Goal: Task Accomplishment & Management: Complete application form

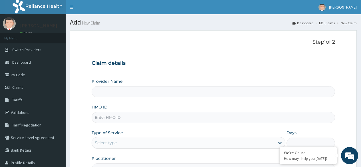
type input "Reliance Family Clinics (RFC) - Ajah"
click at [21, 86] on span "Claims" at bounding box center [17, 87] width 11 height 5
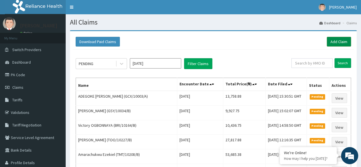
click at [338, 40] on link "Add Claim" at bounding box center [339, 42] width 24 height 10
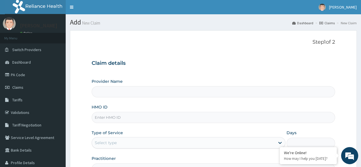
type input "Reliance Family Clinics (RFC) - Ajah"
click at [192, 116] on input "HMO ID" at bounding box center [213, 117] width 243 height 11
paste input "SFA/14984/A"
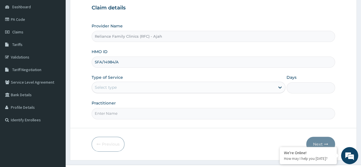
scroll to position [66, 0]
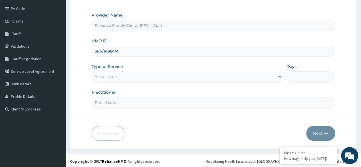
type input "SFA/14984/A"
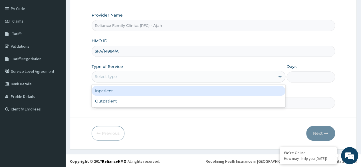
click at [140, 103] on div "Outpatient" at bounding box center [189, 101] width 194 height 10
type input "1"
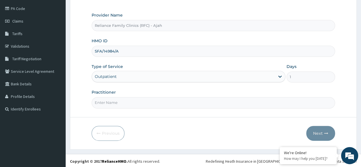
scroll to position [0, 0]
click at [138, 104] on input "Practitioner" at bounding box center [213, 102] width 243 height 11
click at [117, 102] on input "Practitioner" at bounding box center [213, 102] width 243 height 11
type input "DR. LOCUM"
click at [315, 127] on button "Next" at bounding box center [320, 133] width 29 height 15
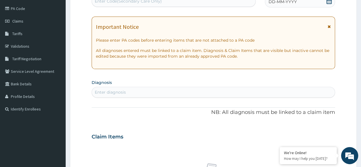
click at [281, 1] on span "DD-MM-YYYY" at bounding box center [282, 2] width 28 height 6
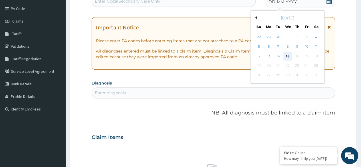
click at [288, 55] on div "15" at bounding box center [287, 56] width 9 height 9
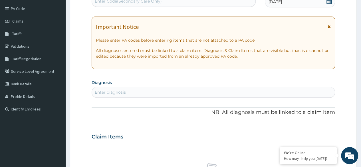
click at [137, 95] on div "Enter diagnosis" at bounding box center [213, 92] width 243 height 9
click at [132, 88] on div "Enter diagnosis" at bounding box center [213, 92] width 243 height 9
type input "NASAL CONGESTION"
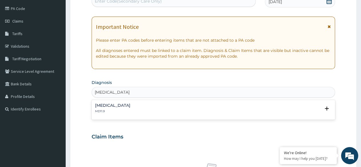
click at [154, 112] on div "Nasal congestion MD11.9" at bounding box center [213, 108] width 237 height 10
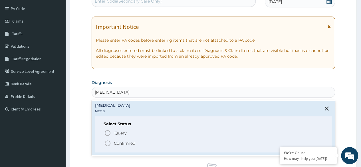
click at [107, 144] on icon "status option filled" at bounding box center [107, 143] width 7 height 7
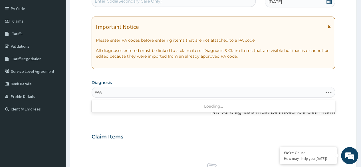
type input "W"
type input "NASAL CONGESTION"
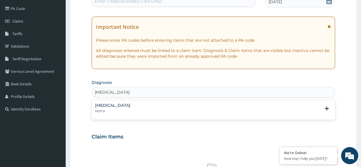
click at [104, 109] on p "MD11.9" at bounding box center [112, 111] width 35 height 4
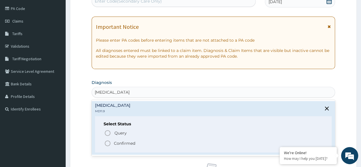
click at [108, 141] on icon "status option filled" at bounding box center [107, 143] width 7 height 7
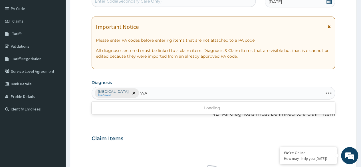
type input "W"
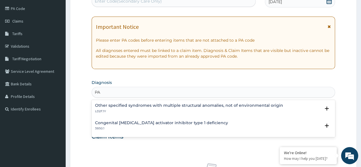
type input "P"
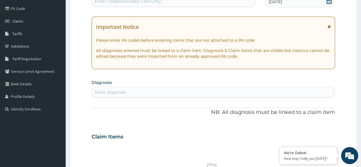
click at [131, 92] on div "Enter diagnosis" at bounding box center [213, 92] width 243 height 9
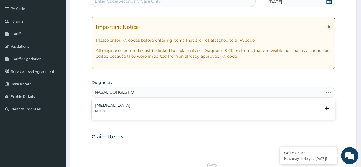
type input "NASAL CONGESTION"
click at [125, 108] on div "Nasal congestion MD11.9" at bounding box center [112, 108] width 35 height 10
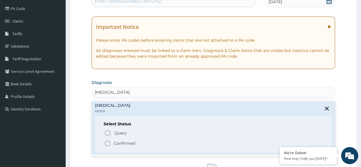
click at [108, 142] on icon "status option filled" at bounding box center [107, 143] width 7 height 7
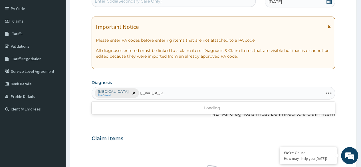
type input "LOW BACK"
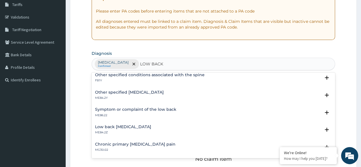
scroll to position [98, 0]
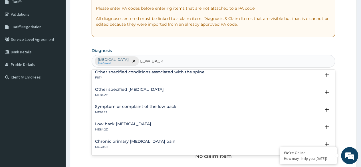
click at [144, 93] on p "ME84.2Y" at bounding box center [129, 95] width 69 height 4
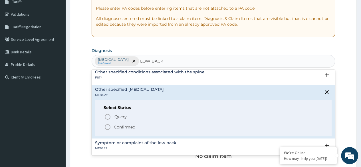
click at [107, 128] on icon "status option filled" at bounding box center [107, 127] width 7 height 7
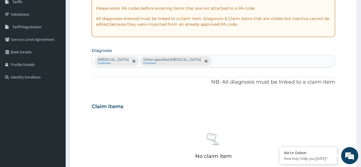
click at [207, 60] on div "Nasal congestion Confirmed Other specified low back pain Confirmed" at bounding box center [213, 61] width 243 height 12
click at [210, 58] on div "Nasal congestion Confirmed Other specified low back pain Confirmed" at bounding box center [213, 61] width 243 height 12
type input "low back"
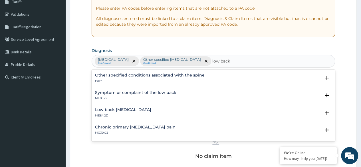
click at [117, 114] on p "ME84.2Z" at bounding box center [123, 116] width 56 height 4
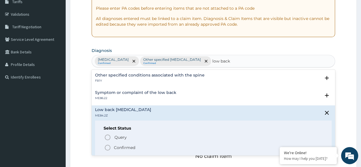
click at [110, 147] on circle "status option filled" at bounding box center [107, 147] width 5 height 5
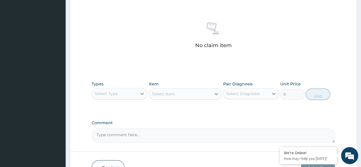
scroll to position [243, 0]
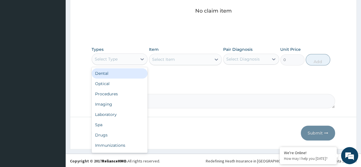
click at [118, 95] on div "Procedures" at bounding box center [120, 94] width 56 height 10
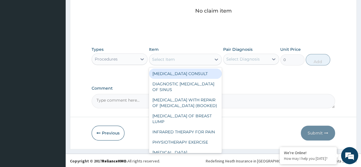
click at [195, 61] on div "Select Item" at bounding box center [180, 59] width 62 height 9
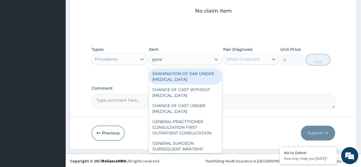
type input "gener"
click at [186, 127] on div "GENERAL PRACTITIONER CONSULTATION FIRST OUTPATIENT CONSULTATION" at bounding box center [185, 127] width 73 height 22
type input "3370.125"
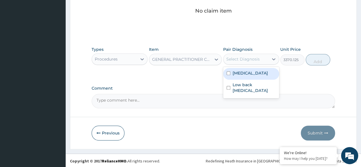
click at [259, 76] on div "Nasal congestion" at bounding box center [251, 74] width 56 height 12
checkbox input "true"
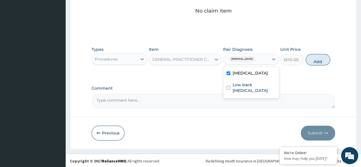
click at [254, 90] on label "Low back pain, unspecified" at bounding box center [254, 87] width 43 height 11
checkbox input "true"
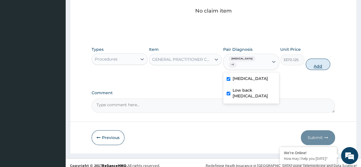
click at [318, 64] on button "Add" at bounding box center [318, 63] width 24 height 11
type input "0"
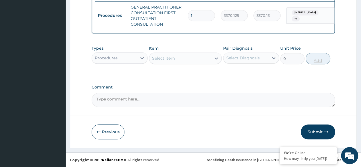
scroll to position [229, 0]
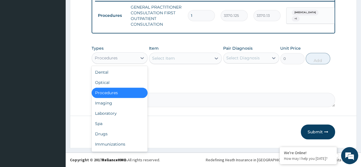
click at [130, 58] on div "Procedures" at bounding box center [114, 57] width 45 height 9
click at [131, 116] on div "Laboratory" at bounding box center [120, 113] width 56 height 10
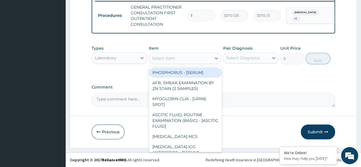
click at [169, 60] on div "Select Item" at bounding box center [163, 58] width 23 height 6
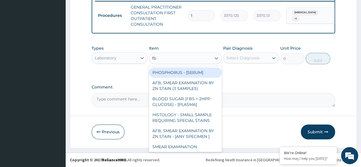
type input "fbc"
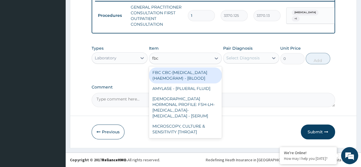
click at [201, 82] on div "FBC CBC-COMPLETE BLOOD COUNT (HAEMOGRAM) - [BLOOD]" at bounding box center [185, 75] width 73 height 16
type input "4085"
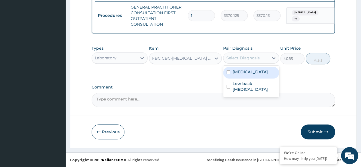
click at [251, 74] on label "Nasal congestion" at bounding box center [250, 72] width 35 height 6
checkbox input "true"
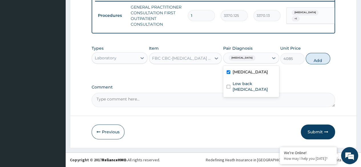
click at [247, 88] on label "Low back pain, unspecified" at bounding box center [254, 86] width 43 height 11
checkbox input "true"
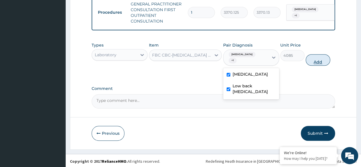
click at [324, 64] on button "Add" at bounding box center [318, 59] width 24 height 11
type input "0"
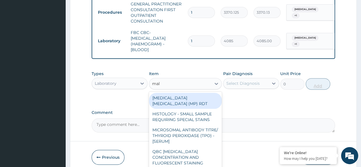
type input "mala"
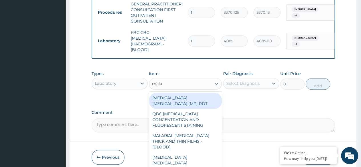
click at [207, 101] on div "MALARIA PARASITE (MP) RDT" at bounding box center [185, 101] width 73 height 16
type input "1531.875"
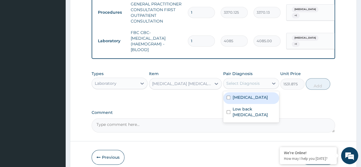
click at [257, 104] on div "Nasal congestion" at bounding box center [251, 98] width 56 height 12
checkbox input "true"
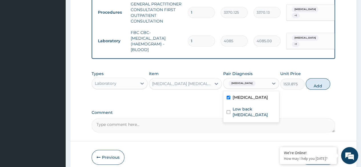
click at [258, 116] on label "Low back pain, unspecified" at bounding box center [254, 111] width 43 height 11
checkbox input "true"
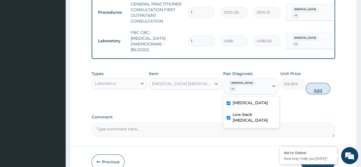
click at [318, 94] on button "Add" at bounding box center [318, 88] width 24 height 11
type input "0"
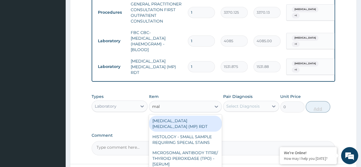
type input "mala"
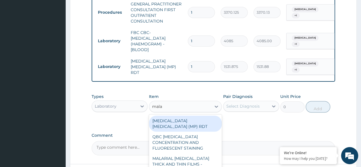
click at [195, 153] on div "MALARIAL PARASITE THICK AND THIN FILMS - [BLOOD]" at bounding box center [185, 164] width 73 height 22
type input "1531.875"
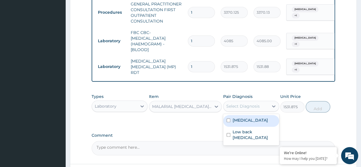
click at [255, 122] on label "Nasal congestion" at bounding box center [250, 120] width 35 height 6
checkbox input "true"
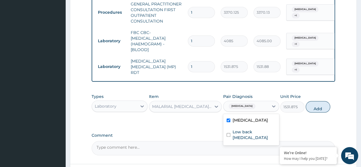
click at [252, 137] on label "Low back pain, unspecified" at bounding box center [254, 134] width 43 height 11
checkbox input "true"
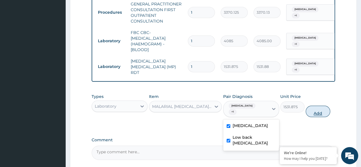
click at [316, 112] on button "Add" at bounding box center [318, 111] width 24 height 11
type input "0"
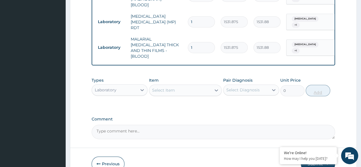
scroll to position [301, 0]
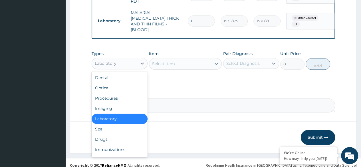
click at [119, 134] on div "Drugs" at bounding box center [120, 139] width 56 height 10
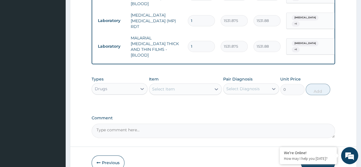
scroll to position [267, 0]
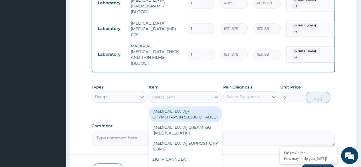
click at [167, 94] on div "Select Item" at bounding box center [163, 97] width 23 height 6
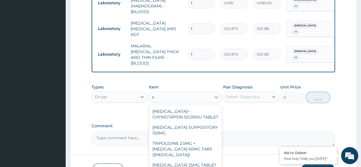
type input "s"
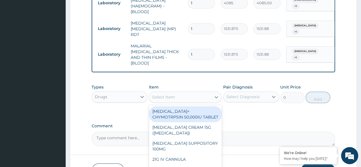
click at [162, 94] on div "Select Item" at bounding box center [163, 97] width 23 height 6
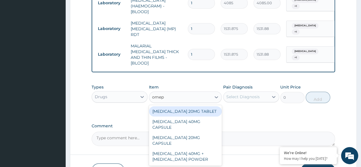
type input "omepr"
click at [201, 132] on div "OMEPRAZOLE 20MG CAPSULE" at bounding box center [185, 140] width 73 height 16
type input "100"
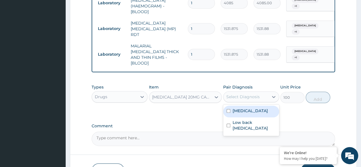
click at [264, 108] on label "Nasal congestion" at bounding box center [250, 111] width 35 height 6
checkbox input "true"
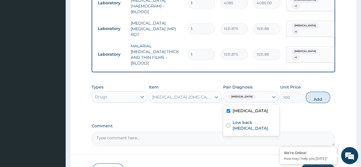
click at [258, 123] on label "Low back pain, unspecified" at bounding box center [254, 125] width 43 height 11
checkbox input "true"
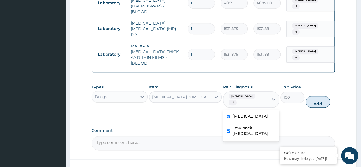
click at [318, 98] on button "Add" at bounding box center [318, 101] width 24 height 11
type input "0"
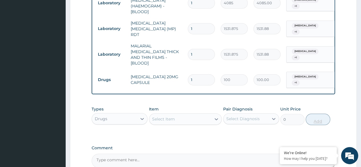
type input "0.00"
type input "2"
type input "200.00"
type input "28"
type input "2800.00"
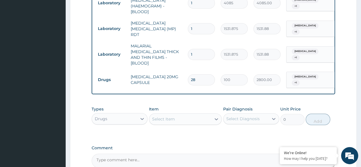
type input "28"
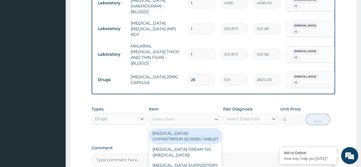
click at [169, 116] on div "Select Item" at bounding box center [163, 119] width 23 height 6
type input "ceti"
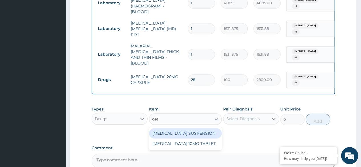
click at [194, 138] on div "[MEDICAL_DATA] 10MG TABLET" at bounding box center [185, 143] width 73 height 10
type input "115"
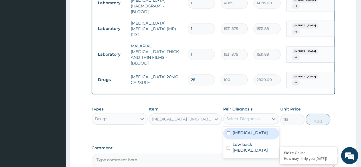
click at [255, 130] on label "[MEDICAL_DATA]" at bounding box center [250, 133] width 35 height 6
checkbox input "true"
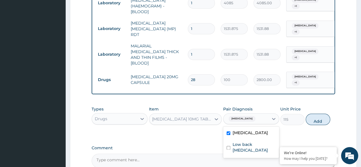
click at [249, 143] on label "Low back pain, unspecified" at bounding box center [254, 147] width 43 height 11
checkbox input "true"
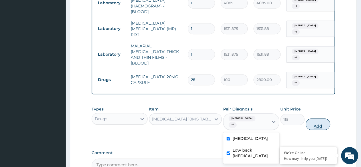
click at [320, 120] on button "Add" at bounding box center [318, 123] width 24 height 11
type input "0"
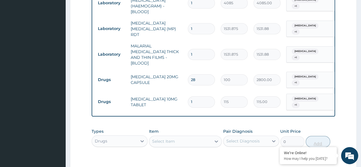
type input "0.00"
type input "7"
type input "805.00"
type input "7"
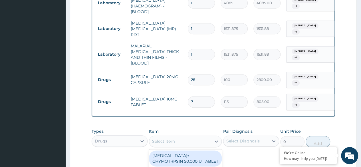
click at [181, 137] on div "Select Item" at bounding box center [180, 141] width 62 height 9
type input "napr"
click at [206, 150] on div "NAPROXEN 500MG TABLET" at bounding box center [185, 158] width 73 height 16
type input "161"
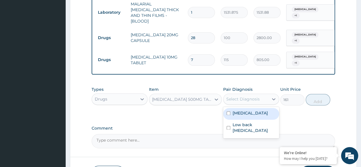
scroll to position [316, 0]
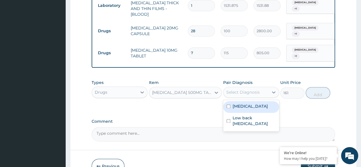
click at [249, 103] on label "Nasal congestion" at bounding box center [250, 106] width 35 height 6
checkbox input "true"
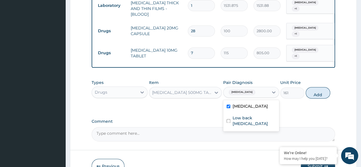
click at [248, 115] on label "Low back pain, unspecified" at bounding box center [254, 120] width 43 height 11
checkbox input "true"
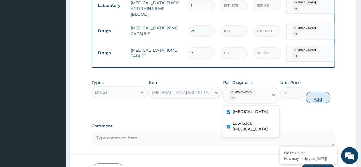
click at [317, 92] on button "Add" at bounding box center [318, 97] width 24 height 11
type input "0"
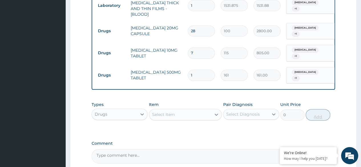
type input "0.00"
type input "2"
type input "322.00"
type input "28"
type input "4508.00"
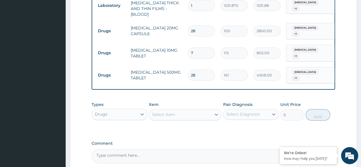
type input "28"
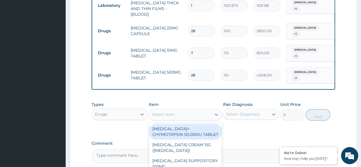
click at [175, 110] on div "Select Item" at bounding box center [180, 114] width 62 height 9
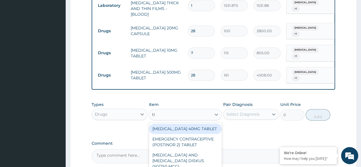
type input "tiz"
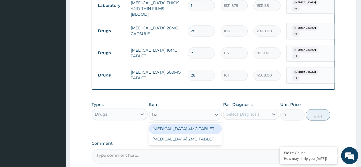
click at [191, 134] on div "[MEDICAL_DATA] 2MG TABLET" at bounding box center [185, 139] width 73 height 10
type input "228"
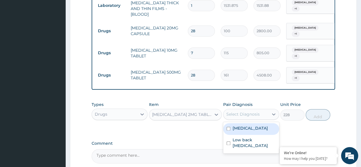
click at [256, 125] on label "Nasal congestion" at bounding box center [250, 128] width 35 height 6
checkbox input "true"
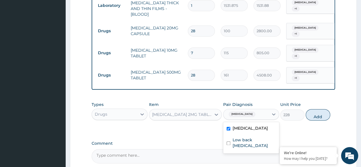
click at [254, 137] on label "Low back pain, unspecified" at bounding box center [254, 142] width 43 height 11
checkbox input "true"
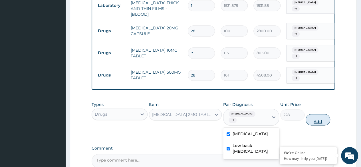
click at [325, 114] on button "Add" at bounding box center [318, 119] width 24 height 11
type input "0"
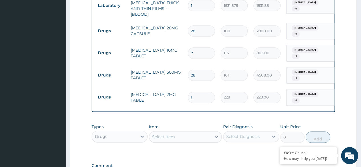
type input "0.00"
type input "7"
type input "1596.00"
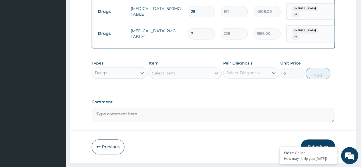
click at [324, 139] on button "Submit" at bounding box center [318, 146] width 34 height 15
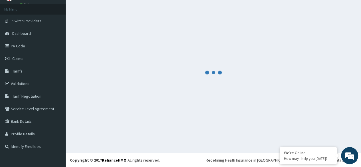
scroll to position [380, 0]
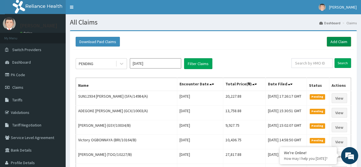
click at [349, 41] on link "Add Claim" at bounding box center [339, 42] width 24 height 10
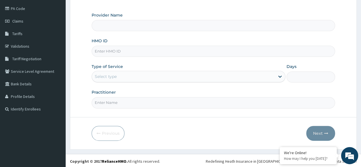
click at [110, 49] on input "HMO ID" at bounding box center [213, 51] width 243 height 11
type input "Reliance Family Clinics (RFC) - Ajah"
paste input "SWF/10421/A"
type input "SWF/10421/A"
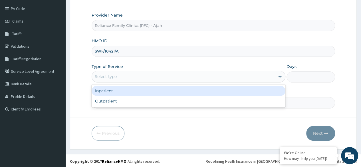
click at [127, 102] on div "Outpatient" at bounding box center [189, 101] width 194 height 10
type input "1"
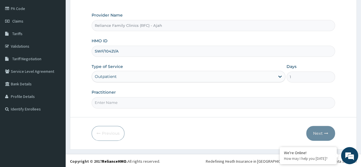
click at [132, 103] on input "Practitioner" at bounding box center [213, 102] width 243 height 11
click at [116, 104] on input "Practitioner" at bounding box center [213, 102] width 243 height 11
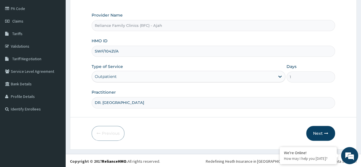
type input "DR. LOCUM"
click at [325, 136] on button "Next" at bounding box center [320, 133] width 29 height 15
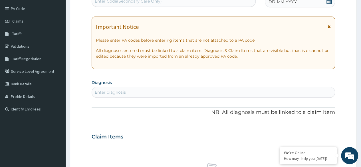
click at [302, 5] on div "DD-MM-YYYY" at bounding box center [300, 1] width 70 height 11
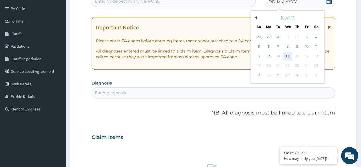
click at [287, 55] on div "15" at bounding box center [287, 56] width 9 height 9
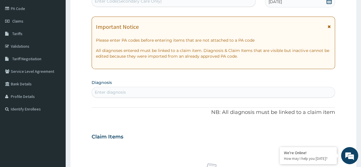
click at [120, 93] on div "Enter diagnosis" at bounding box center [110, 92] width 31 height 6
type input "FOLLOW UP"
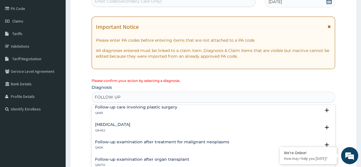
scroll to position [55, 0]
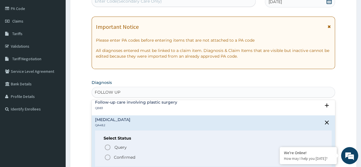
click at [110, 155] on circle "status option filled" at bounding box center [107, 157] width 5 height 5
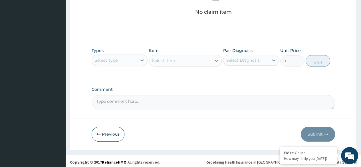
scroll to position [243, 0]
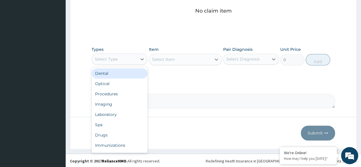
click at [123, 94] on div "Procedures" at bounding box center [120, 94] width 56 height 10
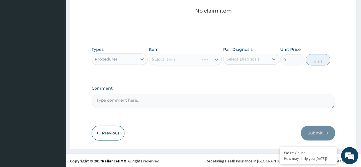
click at [194, 56] on div "Select Item" at bounding box center [185, 59] width 73 height 11
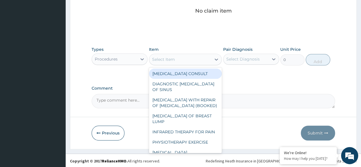
click at [194, 56] on div "Select Item" at bounding box center [180, 59] width 62 height 9
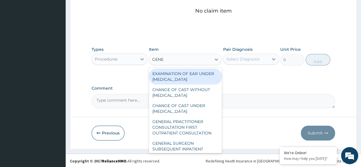
type input "GENER"
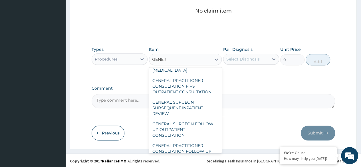
scroll to position [94, 0]
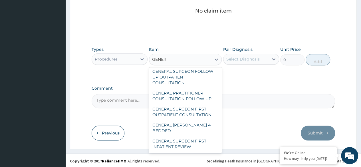
click at [198, 99] on div "GENERAL PRACTITIONER CONSULTATION FOLLOW UP" at bounding box center [185, 96] width 73 height 16
type input "2246.75"
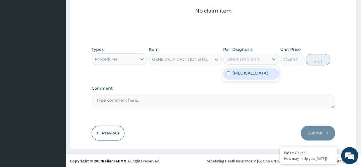
click at [253, 76] on label "Routine postpartum follow-up" at bounding box center [250, 73] width 35 height 6
checkbox input "true"
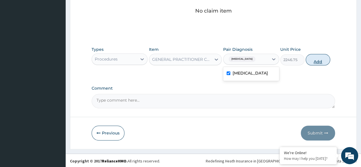
click at [318, 62] on button "Add" at bounding box center [318, 59] width 24 height 11
type input "0"
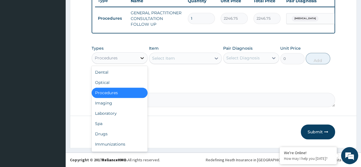
click at [137, 57] on div at bounding box center [142, 58] width 10 height 10
click at [122, 132] on div "Drugs" at bounding box center [120, 134] width 56 height 10
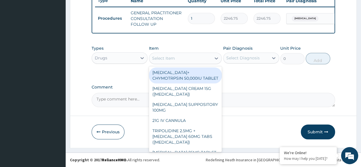
click at [181, 55] on div "Select Item" at bounding box center [180, 58] width 62 height 9
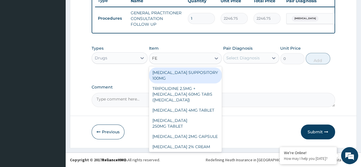
type input "FES"
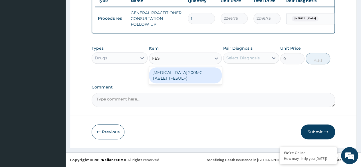
click at [187, 80] on div "FERROUS SULPHATE 200MG TABLET (FESULF)" at bounding box center [185, 75] width 73 height 16
type input "30"
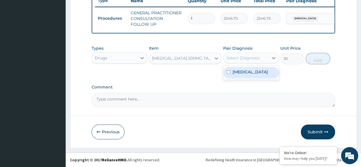
click at [262, 75] on label "Routine postpartum follow-up" at bounding box center [250, 72] width 35 height 6
checkbox input "true"
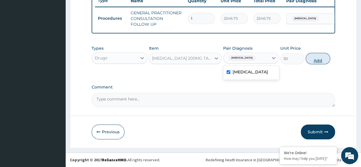
click at [318, 62] on button "Add" at bounding box center [318, 58] width 24 height 11
type input "0"
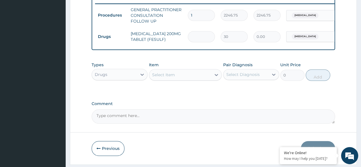
type input "0.00"
type input "6"
type input "180.00"
type input "62"
type input "1860.00"
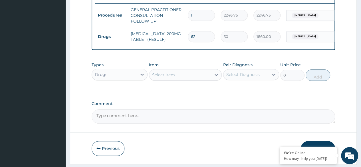
type input "62"
click at [164, 78] on div "Select Item" at bounding box center [163, 75] width 23 height 6
type input "FOL"
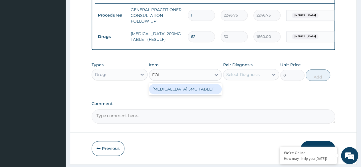
click at [199, 93] on div "FOLIC ACID 5MG TABLET" at bounding box center [185, 89] width 73 height 10
type input "30"
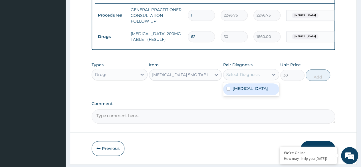
click at [257, 91] on label "Routine postpartum follow-up" at bounding box center [250, 89] width 35 height 6
checkbox input "true"
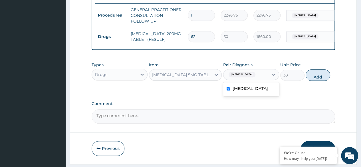
click at [321, 80] on button "Add" at bounding box center [318, 74] width 24 height 11
type input "0"
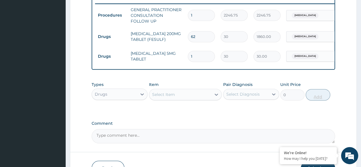
type input "31"
type input "930.00"
type input "31"
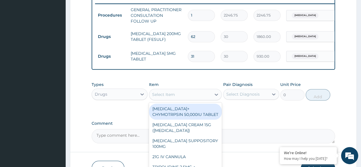
click at [178, 97] on div "Select Item" at bounding box center [180, 94] width 62 height 9
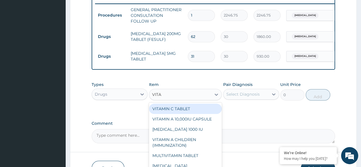
type input "VITAM"
click at [197, 109] on div "VITAMIN C TABLET" at bounding box center [185, 109] width 73 height 10
type input "20"
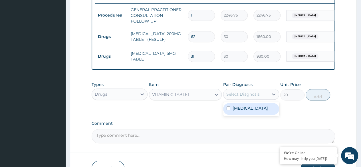
click at [252, 111] on label "Routine postpartum follow-up" at bounding box center [250, 108] width 35 height 6
checkbox input "true"
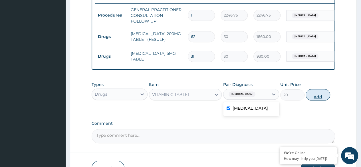
click at [324, 100] on button "Add" at bounding box center [318, 94] width 24 height 11
type input "0"
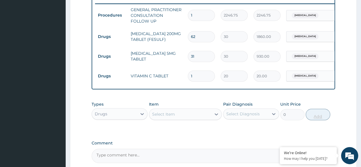
type input "0.00"
type input "9"
type input "180.00"
type input "93"
type input "1860.00"
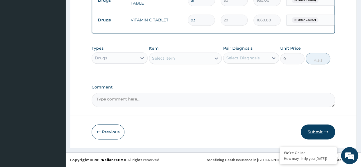
click at [322, 132] on button "Submit" at bounding box center [318, 131] width 34 height 15
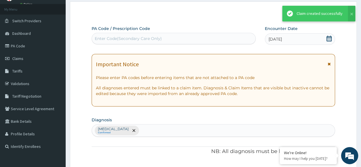
scroll to position [283, 0]
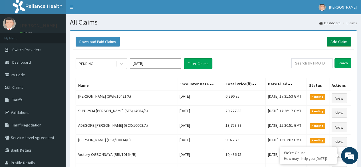
click at [335, 40] on link "Add Claim" at bounding box center [339, 42] width 24 height 10
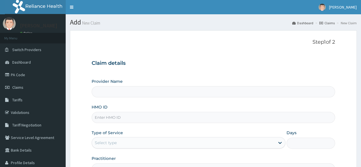
click at [108, 114] on input "HMO ID" at bounding box center [213, 117] width 243 height 11
paste input "ZDC/10015/A"
type input "ZDC/10015/A"
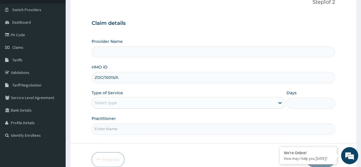
type input "Reliance Family Clinics (RFC) - Ajah"
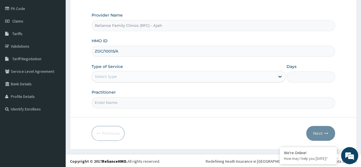
scroll to position [66, 0]
type input "ZDC/10015/A"
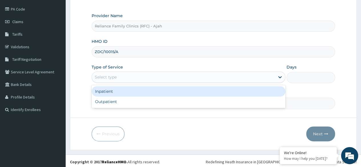
click at [139, 100] on div "Outpatient" at bounding box center [189, 101] width 194 height 10
type input "1"
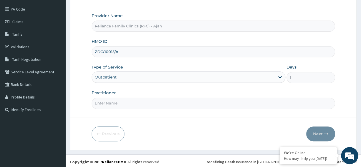
click at [178, 104] on input "Practitioner" at bounding box center [213, 103] width 243 height 11
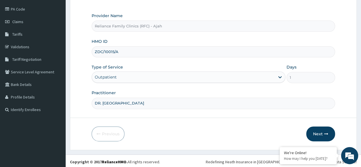
type input "DR. LOCUM"
click at [323, 126] on button "Next" at bounding box center [320, 133] width 29 height 15
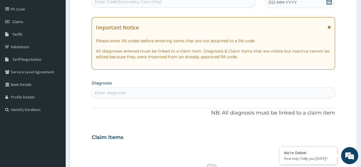
click at [305, 7] on div "DD-MM-YYYY" at bounding box center [300, 2] width 70 height 11
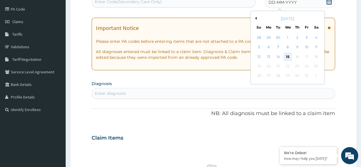
click at [288, 56] on div "15" at bounding box center [287, 56] width 9 height 9
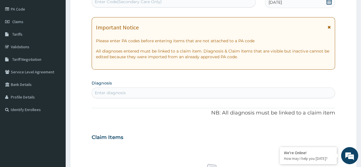
scroll to position [64, 0]
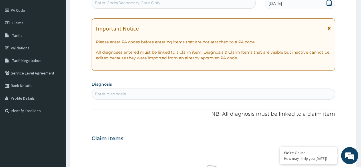
click at [157, 2] on div "Enter Code(Secondary Care Only)" at bounding box center [128, 3] width 67 height 6
paste input "PA/169C12"
type input "PA/169C12"
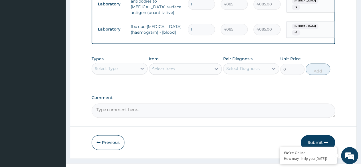
scroll to position [398, 0]
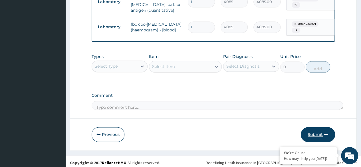
click at [326, 132] on button "Submit" at bounding box center [318, 134] width 34 height 15
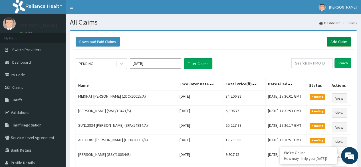
click at [344, 42] on link "Add Claim" at bounding box center [339, 42] width 24 height 10
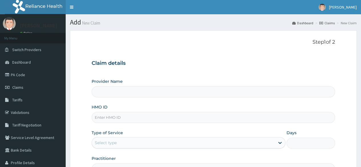
type input "Reliance Family Clinics (RFC) - Ajah"
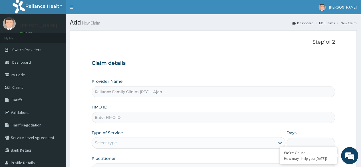
click at [188, 115] on input "HMO ID" at bounding box center [213, 117] width 243 height 11
paste input "NOA/10075/B"
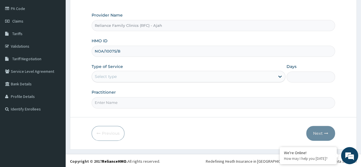
scroll to position [66, 0]
type input "NOA/10075/B"
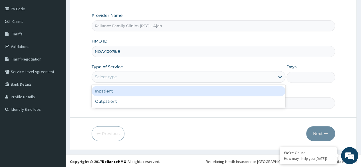
click at [123, 102] on div "Outpatient" at bounding box center [189, 101] width 194 height 10
type input "1"
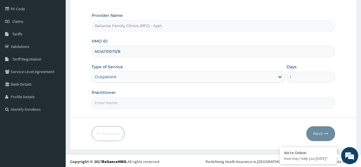
click at [149, 98] on input "Practitioner" at bounding box center [213, 102] width 243 height 11
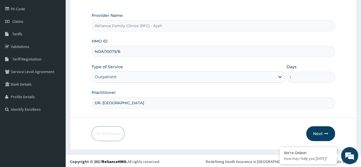
type input "DR. LOCUM"
click at [317, 131] on button "Next" at bounding box center [320, 133] width 29 height 15
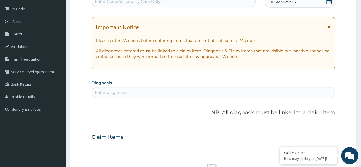
click at [306, 2] on div "DD-MM-YYYY" at bounding box center [300, 1] width 70 height 11
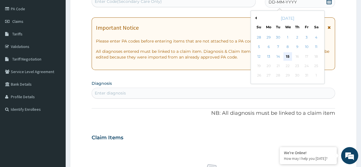
click at [287, 56] on div "15" at bounding box center [287, 56] width 9 height 9
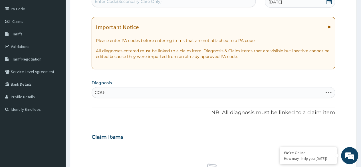
type input "COUGH"
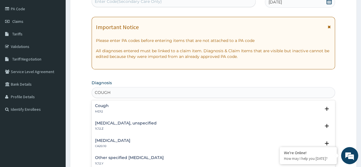
click at [110, 110] on div "Cough MD12" at bounding box center [213, 109] width 237 height 10
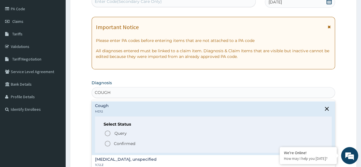
click at [112, 140] on span "Confirmed" at bounding box center [213, 143] width 219 height 7
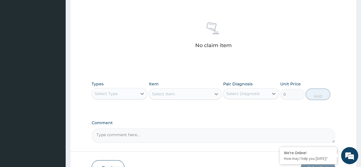
scroll to position [243, 0]
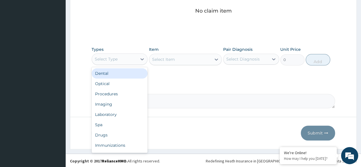
click at [121, 95] on div "Procedures" at bounding box center [120, 94] width 56 height 10
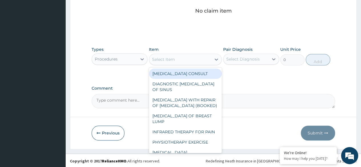
click at [206, 58] on div "Select Item" at bounding box center [180, 59] width 62 height 9
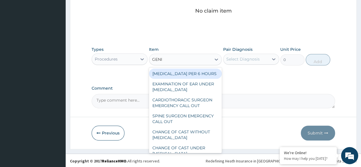
type input "GENER"
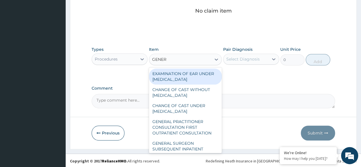
click at [189, 129] on div "GENERAL PRACTITIONER CONSULTATION FIRST OUTPATIENT CONSULTATION" at bounding box center [185, 127] width 73 height 22
type input "3370.125"
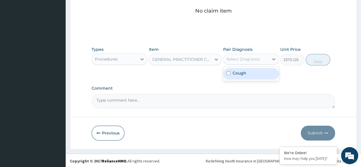
click at [257, 73] on div "Cough" at bounding box center [251, 74] width 56 height 12
checkbox input "true"
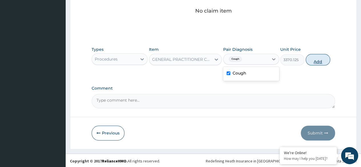
click at [320, 60] on button "Add" at bounding box center [318, 59] width 24 height 11
type input "0"
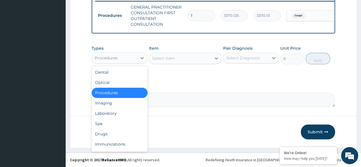
click at [120, 115] on div "Laboratory" at bounding box center [120, 113] width 56 height 10
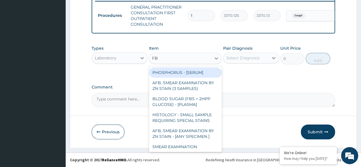
type input "FBC"
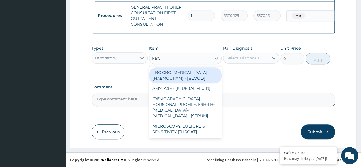
click at [191, 76] on div "FBC CBC-COMPLETE BLOOD COUNT (HAEMOGRAM) - [BLOOD]" at bounding box center [185, 75] width 73 height 16
type input "4085"
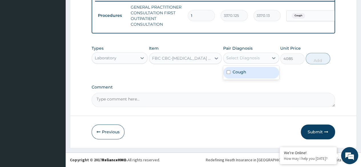
click at [248, 74] on div "Cough" at bounding box center [251, 73] width 56 height 12
checkbox input "true"
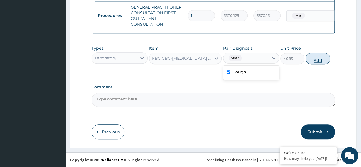
click at [315, 62] on button "Add" at bounding box center [318, 58] width 24 height 11
type input "0"
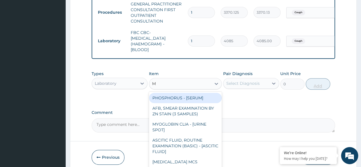
type input "MA"
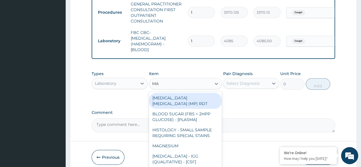
click at [206, 101] on div "MALARIA PARASITE (MP) RDT" at bounding box center [185, 101] width 73 height 16
type input "1531.875"
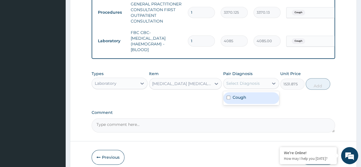
click at [258, 98] on div "Cough" at bounding box center [251, 98] width 56 height 12
checkbox input "true"
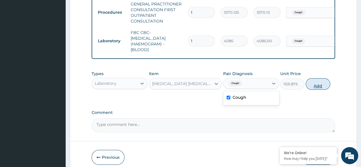
click at [325, 82] on button "Add" at bounding box center [318, 83] width 24 height 11
type input "0"
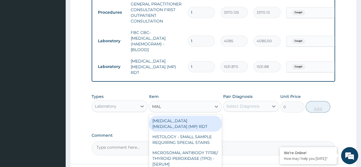
type input "MALA"
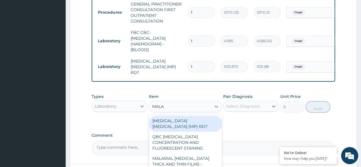
click at [195, 156] on div "MALARIAL PARASITE THICK AND THIN FILMS - [BLOOD]" at bounding box center [185, 164] width 73 height 22
type input "1531.875"
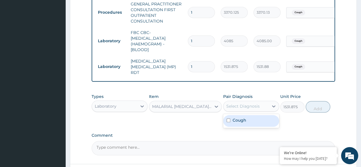
click at [262, 121] on div "Cough" at bounding box center [251, 121] width 56 height 12
checkbox input "true"
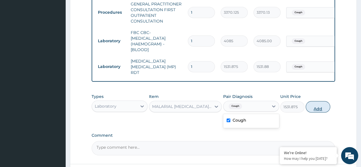
click at [318, 106] on button "Add" at bounding box center [318, 106] width 24 height 11
type input "0"
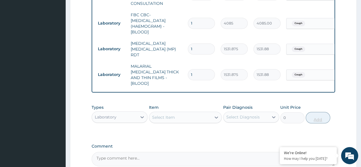
scroll to position [276, 0]
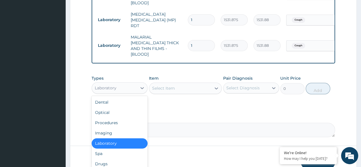
click at [116, 159] on div "Drugs" at bounding box center [120, 164] width 56 height 10
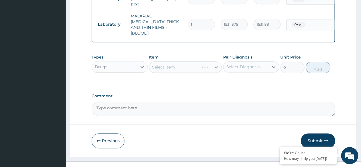
scroll to position [301, 0]
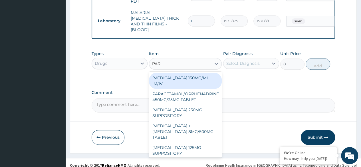
type input "PARA"
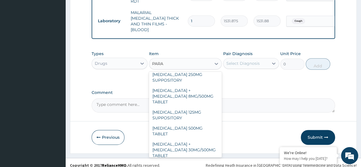
scroll to position [65, 0]
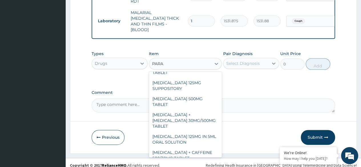
click at [197, 94] on div "[MEDICAL_DATA] 500MG TABLET" at bounding box center [185, 102] width 73 height 16
type input "30"
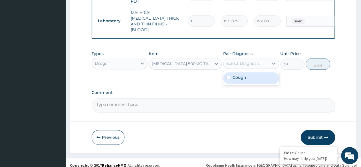
click at [248, 74] on div "Cough" at bounding box center [251, 78] width 56 height 12
checkbox input "true"
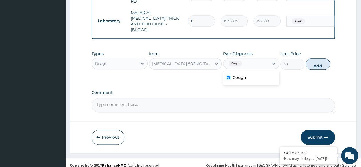
click at [314, 59] on button "Add" at bounding box center [318, 63] width 24 height 11
type input "0"
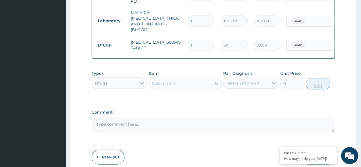
type input "0.00"
type input "9"
type input "270.00"
type input "9"
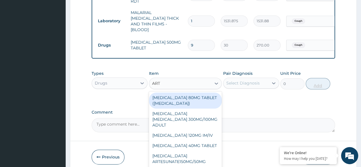
type input "ARTE"
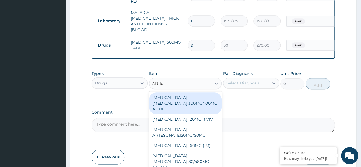
click at [201, 151] on div "[MEDICAL_DATA] [MEDICAL_DATA] 80/480MG TABLET" at bounding box center [185, 162] width 73 height 22
type input "450"
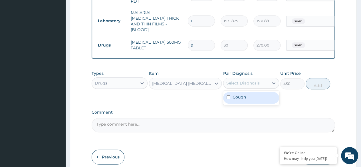
click at [257, 92] on div "Cough" at bounding box center [251, 98] width 56 height 12
checkbox input "true"
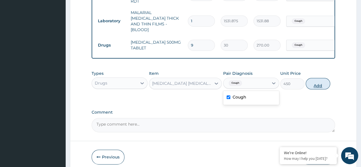
click at [317, 78] on button "Add" at bounding box center [318, 83] width 24 height 11
type input "0"
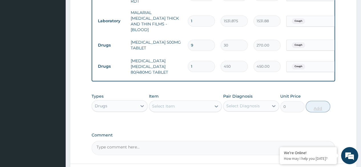
type input "0.00"
type input "6"
type input "2700.00"
type input "6"
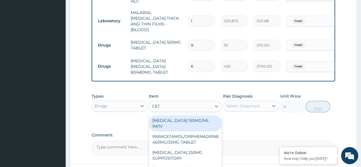
type input "CETI"
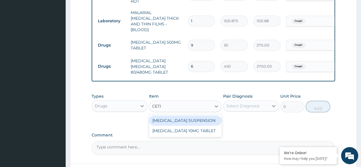
click at [199, 126] on div "[MEDICAL_DATA] 10MG TABLET" at bounding box center [185, 131] width 73 height 10
type input "115"
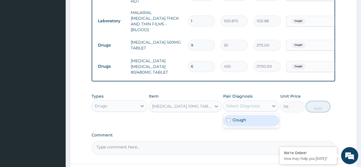
click at [259, 118] on div "Cough" at bounding box center [251, 121] width 56 height 12
checkbox input "true"
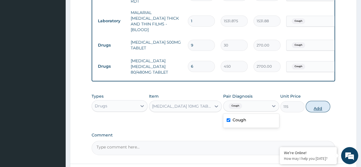
click at [314, 101] on button "Add" at bounding box center [318, 106] width 24 height 11
type input "0"
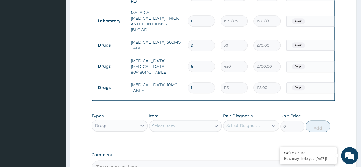
type input "0.00"
type input "7"
type input "805.00"
type input "7"
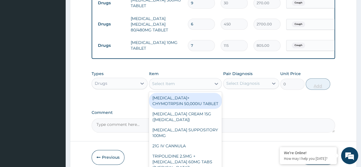
scroll to position [360, 0]
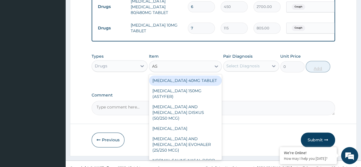
type input "AST"
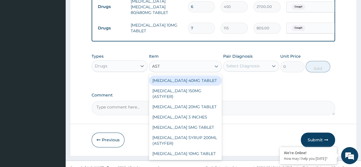
click at [186, 134] on div "[MEDICAL_DATA] SYRUP 200ML (ASTYFER)" at bounding box center [185, 140] width 73 height 16
type input "5681"
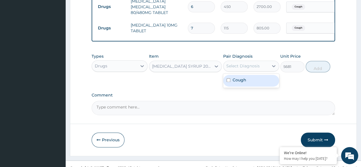
click at [259, 77] on div "Cough" at bounding box center [251, 81] width 56 height 12
checkbox input "true"
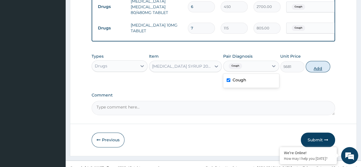
click at [320, 62] on button "Add" at bounding box center [318, 66] width 24 height 11
type input "0"
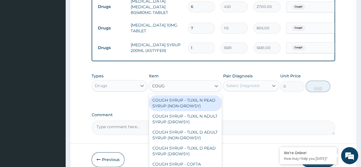
type input "COUGH"
click at [202, 98] on div "COUGH SYRUP - TUXIL N PEAD SYRUP (NON-DROWSY)" at bounding box center [185, 103] width 73 height 16
type input "2000"
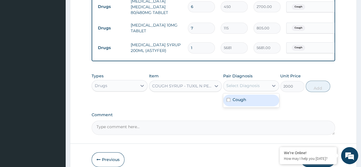
click at [256, 94] on div "Cough" at bounding box center [251, 100] width 56 height 12
checkbox input "true"
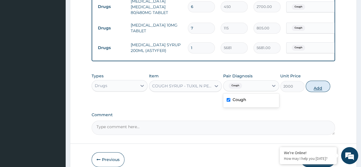
click at [318, 84] on button "Add" at bounding box center [318, 85] width 24 height 11
type input "0"
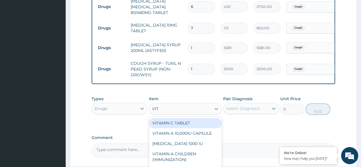
type input "VITA"
click at [206, 118] on div "VITAMIN C TABLET" at bounding box center [185, 123] width 73 height 10
type input "20"
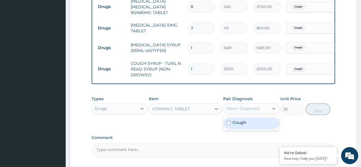
click at [255, 120] on div "Cough" at bounding box center [251, 123] width 56 height 12
checkbox input "true"
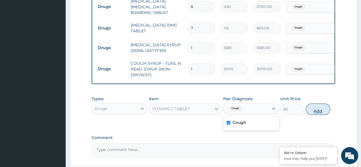
click at [316, 106] on button "Add" at bounding box center [318, 108] width 24 height 11
type input "0"
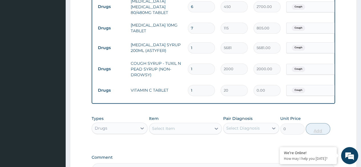
type input "0.00"
type input "5"
type input "100.00"
type input "56"
type input "1120.00"
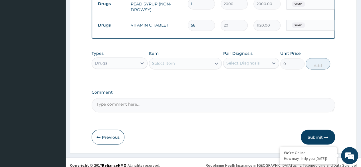
click at [323, 132] on button "Submit" at bounding box center [318, 137] width 34 height 15
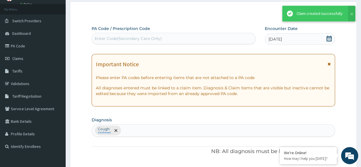
scroll to position [425, 0]
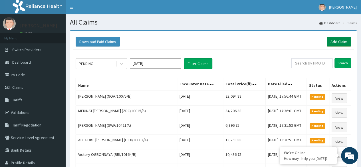
click at [344, 44] on link "Add Claim" at bounding box center [339, 42] width 24 height 10
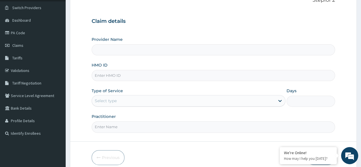
scroll to position [55, 0]
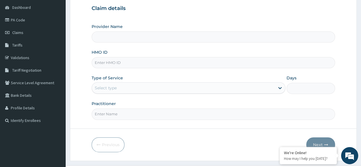
click at [152, 63] on input "HMO ID" at bounding box center [213, 62] width 243 height 11
paste input "NOA/10075/A"
type input "NOA/10075/A"
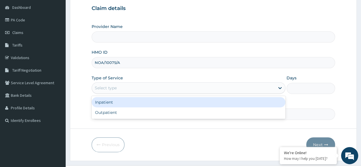
click at [128, 114] on div "Outpatient" at bounding box center [189, 112] width 194 height 10
type input "1"
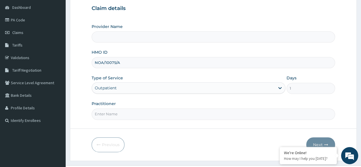
click at [137, 114] on input "Practitioner" at bounding box center [213, 113] width 243 height 11
type input "D"
type input "Reliance Family Clinics (RFC) - Ajah"
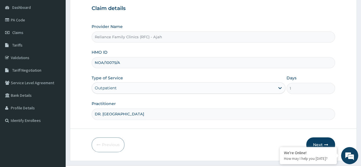
type input "DR. LOCUM"
click at [324, 141] on button "Next" at bounding box center [320, 144] width 29 height 15
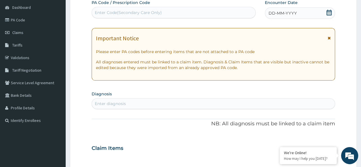
click at [304, 14] on div "DD-MM-YYYY" at bounding box center [300, 12] width 70 height 11
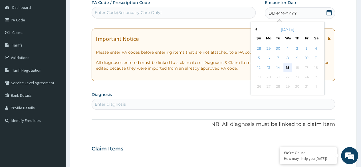
click at [288, 67] on div "15" at bounding box center [287, 67] width 9 height 9
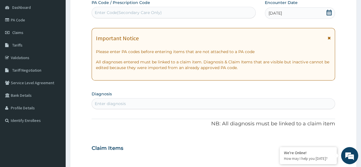
scroll to position [0, 0]
type input "COUGH"
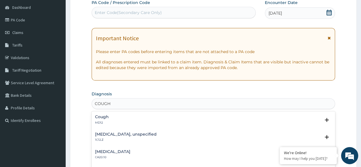
click at [114, 122] on div "Cough MD12" at bounding box center [213, 120] width 237 height 10
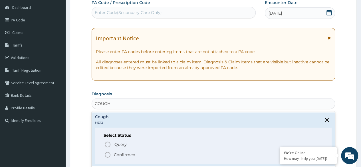
click at [109, 155] on icon "status option filled" at bounding box center [107, 154] width 7 height 7
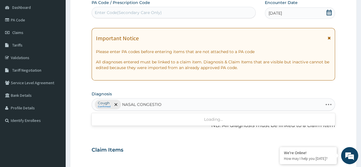
type input "NASAL CONGESTION"
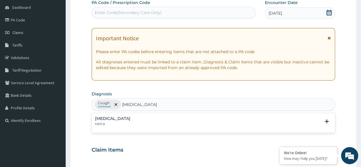
click at [118, 122] on p "MD11.9" at bounding box center [112, 124] width 35 height 4
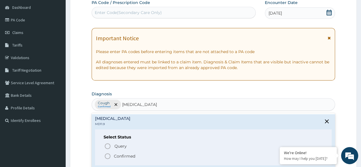
click at [108, 156] on icon "status option filled" at bounding box center [107, 156] width 7 height 7
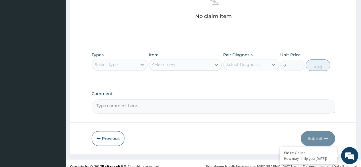
scroll to position [243, 0]
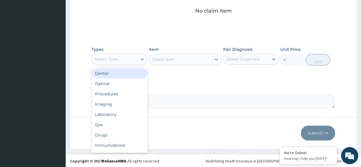
click at [120, 98] on div "Procedures" at bounding box center [120, 94] width 56 height 10
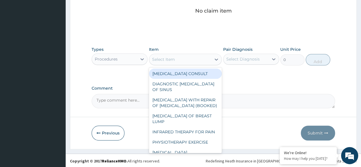
click at [177, 57] on div "Select Item" at bounding box center [180, 59] width 62 height 9
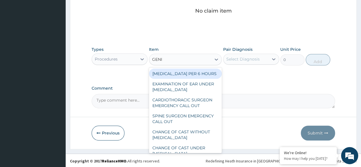
type input "GENER"
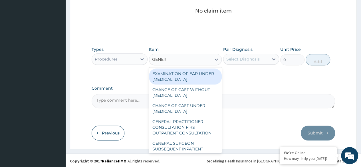
click at [192, 136] on div "GENERAL PRACTITIONER CONSULTATION FIRST OUTPATIENT CONSULTATION" at bounding box center [185, 127] width 73 height 22
type input "3370.125"
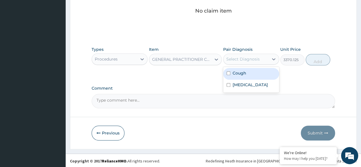
click at [255, 75] on div "Cough" at bounding box center [251, 74] width 56 height 12
checkbox input "true"
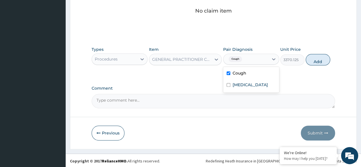
click at [259, 88] on div "Nasal congestion" at bounding box center [251, 86] width 56 height 12
checkbox input "true"
click at [314, 63] on button "Add" at bounding box center [318, 59] width 24 height 11
type input "0"
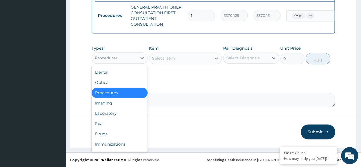
click at [118, 115] on div "Laboratory" at bounding box center [120, 113] width 56 height 10
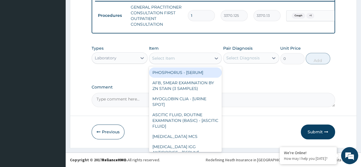
click at [187, 62] on div "Select Item" at bounding box center [180, 58] width 62 height 9
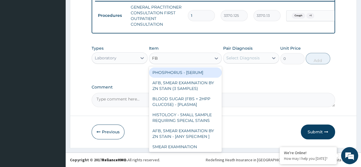
type input "FBC"
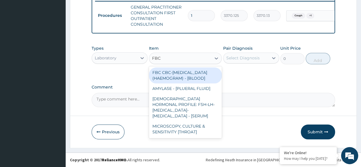
click at [204, 80] on div "FBC CBC-COMPLETE BLOOD COUNT (HAEMOGRAM) - [BLOOD]" at bounding box center [185, 75] width 73 height 16
type input "4085"
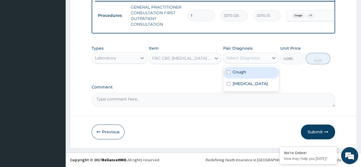
click at [251, 77] on div "Cough" at bounding box center [251, 73] width 56 height 12
checkbox input "true"
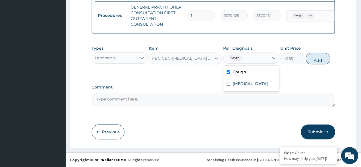
click at [251, 88] on div "Nasal congestion" at bounding box center [251, 84] width 56 height 12
checkbox input "true"
click at [311, 63] on button "Add" at bounding box center [318, 58] width 24 height 11
type input "0"
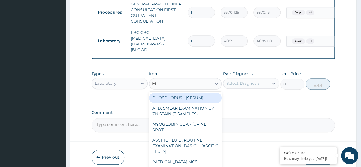
type input "MA"
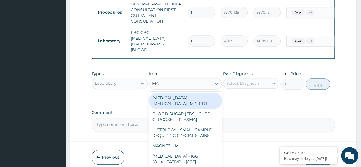
click at [202, 102] on div "[MEDICAL_DATA] [MEDICAL_DATA] (MP) RDT" at bounding box center [185, 101] width 73 height 16
type input "1531.875"
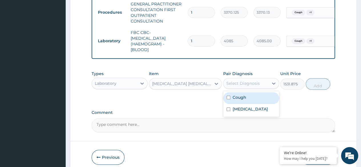
click at [252, 102] on div "Cough" at bounding box center [251, 98] width 56 height 12
checkbox input "true"
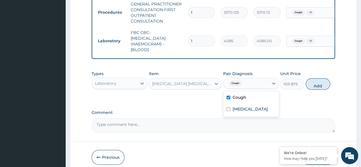
click at [253, 116] on div "Nasal congestion" at bounding box center [251, 110] width 56 height 12
checkbox input "true"
click at [318, 89] on button "Add" at bounding box center [318, 83] width 24 height 11
type input "0"
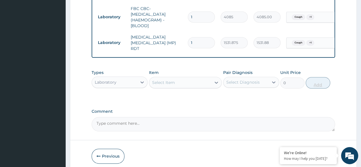
scroll to position [278, 0]
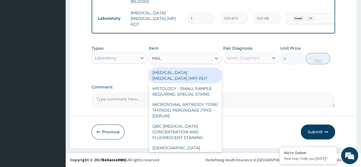
type input "MALA"
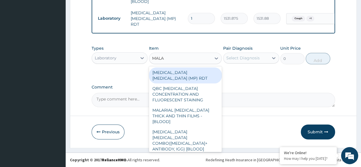
click at [198, 108] on div "MALARIAL [MEDICAL_DATA] THICK AND THIN FILMS - [BLOOD]" at bounding box center [185, 116] width 73 height 22
type input "1531.875"
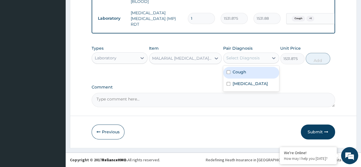
click at [255, 77] on div "Cough" at bounding box center [251, 73] width 56 height 12
checkbox input "true"
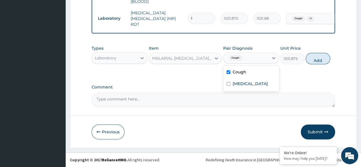
click at [259, 86] on label "Nasal congestion" at bounding box center [250, 84] width 35 height 6
checkbox input "true"
click at [317, 60] on button "Add" at bounding box center [318, 58] width 24 height 11
type input "0"
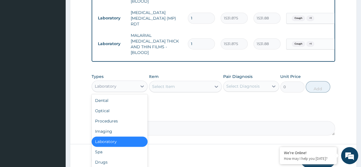
click at [113, 161] on div "Drugs" at bounding box center [120, 162] width 56 height 10
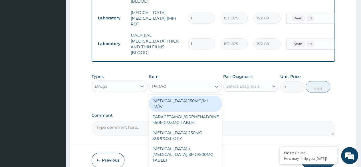
type input "PARACE"
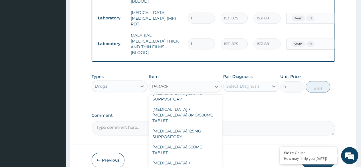
scroll to position [65, 0]
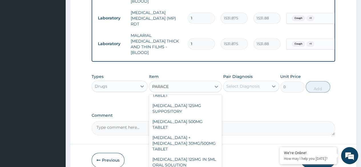
click at [191, 116] on div "[MEDICAL_DATA] 500MG TABLET" at bounding box center [185, 124] width 73 height 16
type input "30"
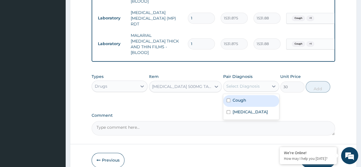
click at [253, 97] on div "Cough" at bounding box center [251, 101] width 56 height 12
checkbox input "true"
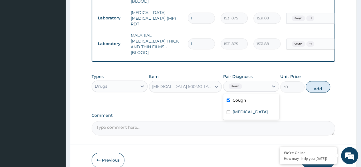
click at [254, 109] on label "Nasal congestion" at bounding box center [250, 112] width 35 height 6
checkbox input "true"
click at [318, 85] on button "Add" at bounding box center [318, 86] width 24 height 11
type input "0"
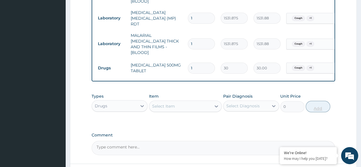
type input "18"
type input "540.00"
type input "18"
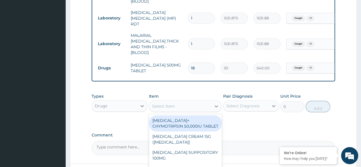
click at [199, 102] on div "Select Item" at bounding box center [180, 106] width 62 height 9
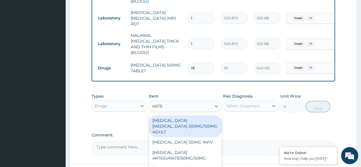
type input "[PERSON_NAME]"
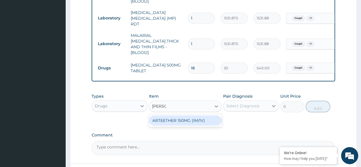
click at [204, 118] on div "ARTEETHER 150MG (IM/IV)" at bounding box center [185, 120] width 73 height 10
type input "1614"
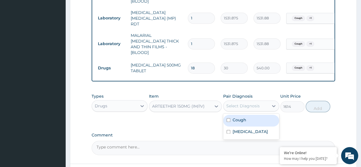
click at [245, 118] on div "Cough" at bounding box center [251, 121] width 56 height 12
checkbox input "true"
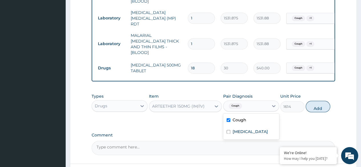
click at [250, 130] on label "Nasal congestion" at bounding box center [250, 132] width 35 height 6
checkbox input "true"
click at [317, 104] on button "Add" at bounding box center [318, 106] width 24 height 11
type input "0"
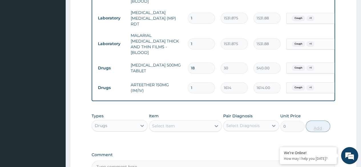
type input "0.00"
type input "3"
type input "4842.00"
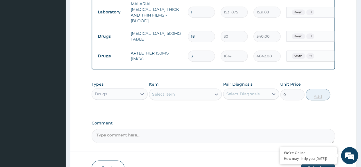
scroll to position [338, 0]
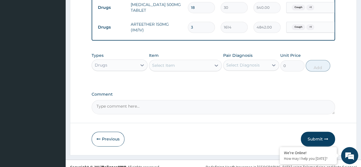
type input "3"
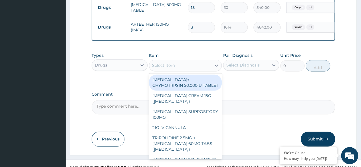
click at [165, 62] on div "Select Item" at bounding box center [163, 65] width 23 height 6
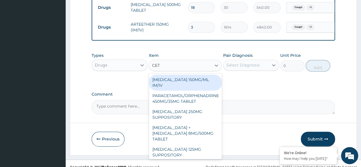
type input "CETI"
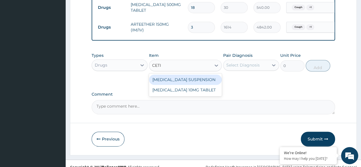
click at [198, 85] on div "CETIRIZINE 10MG TABLET" at bounding box center [185, 90] width 73 height 10
type input "115"
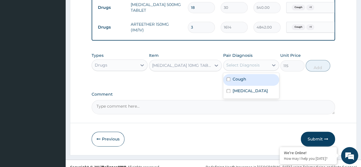
click at [257, 74] on div "Cough" at bounding box center [251, 80] width 56 height 12
checkbox input "true"
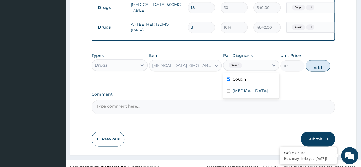
click at [255, 88] on label "Nasal congestion" at bounding box center [250, 91] width 35 height 6
checkbox input "true"
click at [317, 62] on button "Add" at bounding box center [318, 65] width 24 height 11
type input "0"
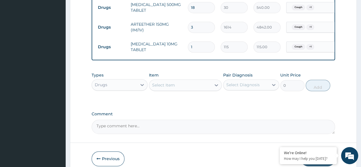
type input "0.00"
type input "7"
type input "805.00"
type input "7"
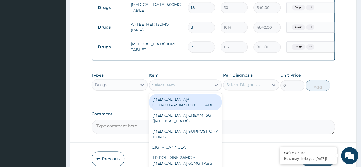
click at [180, 80] on div "Select Item" at bounding box center [180, 84] width 62 height 9
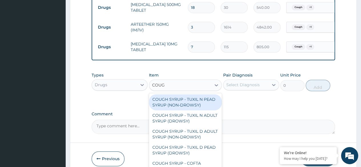
type input "COUGH"
click at [191, 128] on div "COUGH SYRUP - TUXIL D ADULT SYRUP (NON-DROWSY)" at bounding box center [185, 134] width 73 height 16
type input "2000"
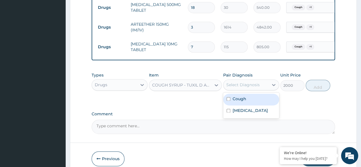
click at [258, 96] on div "Cough" at bounding box center [251, 100] width 56 height 12
checkbox input "true"
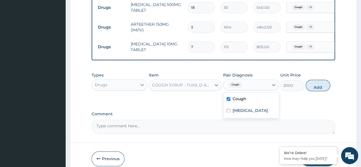
click at [258, 109] on div "Nasal congestion" at bounding box center [251, 111] width 56 height 12
checkbox input "true"
click at [327, 82] on button "Add" at bounding box center [318, 85] width 24 height 11
type input "0"
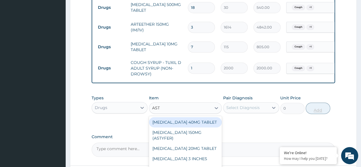
type input "ASTY"
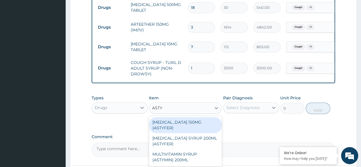
click at [187, 133] on div "[MEDICAL_DATA] SYRUP 200ML (ASTYFER)" at bounding box center [185, 141] width 73 height 16
type input "5681"
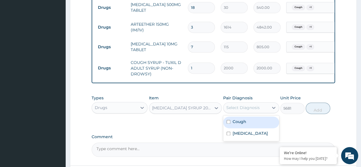
click at [258, 116] on div "Cough" at bounding box center [251, 122] width 56 height 12
checkbox input "true"
click at [256, 130] on label "Nasal congestion" at bounding box center [250, 133] width 35 height 6
checkbox input "true"
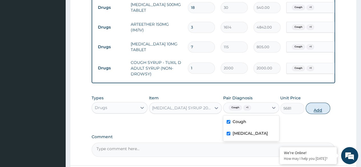
click at [317, 107] on button "Add" at bounding box center [318, 107] width 24 height 11
type input "0"
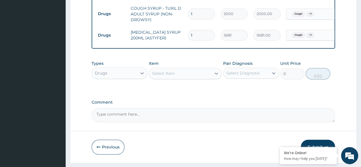
scroll to position [403, 0]
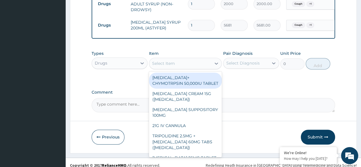
click at [175, 59] on div "Select Item" at bounding box center [180, 63] width 62 height 9
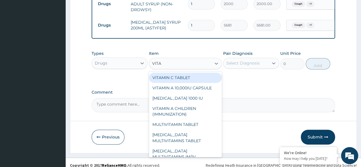
type input "VITAM"
click at [201, 74] on div "VITAMIN C TABLET" at bounding box center [185, 77] width 73 height 10
type input "20"
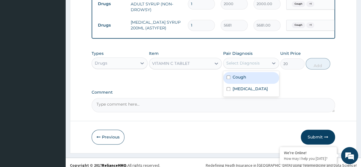
click at [254, 74] on div "Cough" at bounding box center [251, 78] width 56 height 12
checkbox input "true"
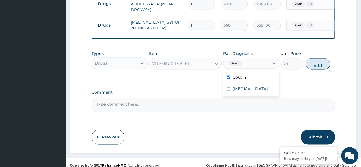
click at [251, 86] on label "Nasal congestion" at bounding box center [250, 89] width 35 height 6
checkbox input "true"
click at [319, 60] on button "Add" at bounding box center [318, 63] width 24 height 11
type input "0"
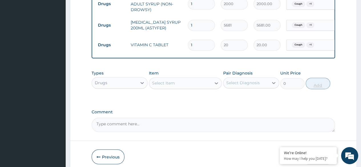
type input "0.00"
type input "5"
type input "100.00"
type input "56"
type input "1120.00"
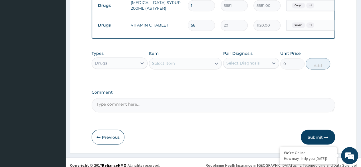
click at [322, 130] on button "Submit" at bounding box center [318, 137] width 34 height 15
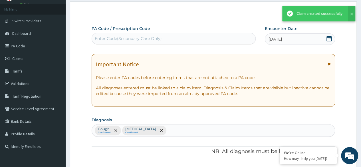
scroll to position [422, 0]
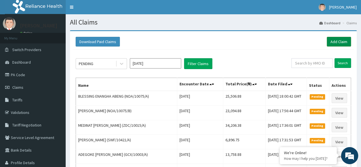
click at [334, 40] on link "Add Claim" at bounding box center [339, 42] width 24 height 10
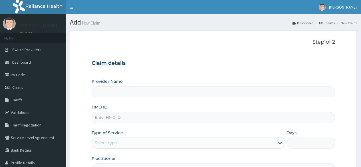
click at [113, 116] on input "HMO ID" at bounding box center [213, 117] width 243 height 11
paste input "PHT/10033/A"
type input "PHT/10033/A"
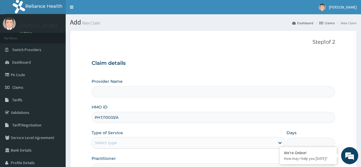
type input "Reliance Family Clinics (RFC) - Ajah"
type input "PHT/10033/A"
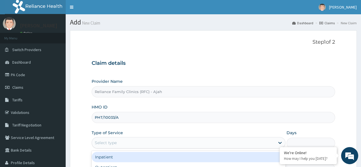
click at [117, 142] on div "Select type" at bounding box center [183, 142] width 183 height 9
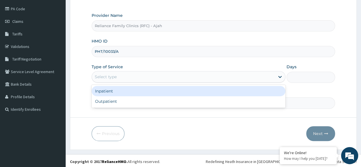
scroll to position [66, 0]
click at [133, 100] on div "Outpatient" at bounding box center [189, 101] width 194 height 10
type input "1"
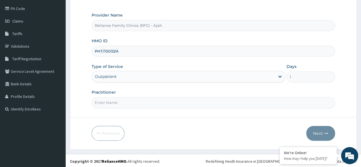
click at [140, 104] on input "Practitioner" at bounding box center [213, 102] width 243 height 11
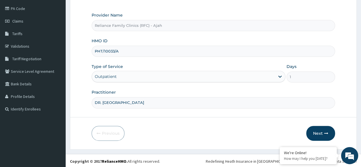
type input "DR. LOCUM"
click at [324, 131] on button "Next" at bounding box center [320, 133] width 29 height 15
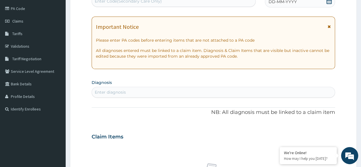
click at [303, 1] on div "DD-MM-YYYY" at bounding box center [300, 1] width 70 height 11
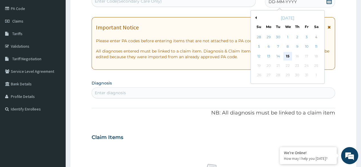
click at [287, 56] on div "15" at bounding box center [287, 56] width 9 height 9
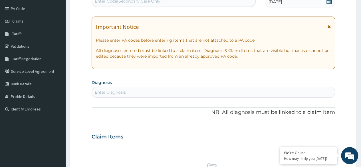
click at [142, 90] on div "Enter diagnosis" at bounding box center [213, 92] width 243 height 9
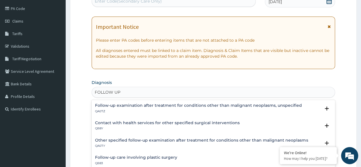
type input "FOLLOW UP"
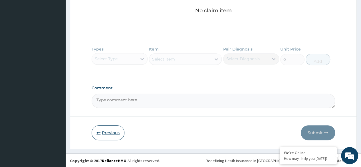
click at [114, 132] on button "Previous" at bounding box center [108, 132] width 33 height 15
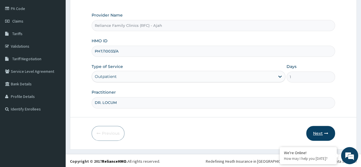
click at [318, 130] on button "Next" at bounding box center [320, 133] width 29 height 15
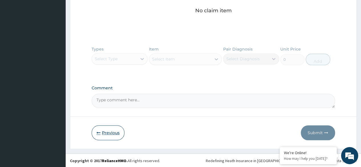
click at [114, 132] on button "Previous" at bounding box center [108, 132] width 33 height 15
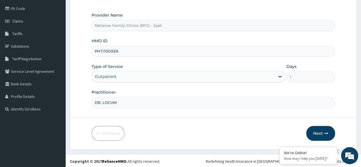
click at [133, 52] on input "PHT/10033/A" at bounding box center [213, 51] width 243 height 11
drag, startPoint x: 120, startPoint y: 51, endPoint x: 90, endPoint y: 51, distance: 30.0
click at [90, 51] on form "Step 1 of 2 Claim details Provider Name Reliance Family Clinics (RFC) - Ajah HM…" at bounding box center [213, 56] width 287 height 185
click at [322, 132] on button "Next" at bounding box center [320, 133] width 29 height 15
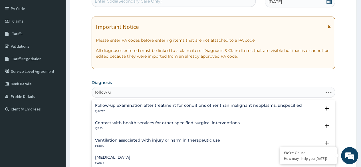
type input "follow up"
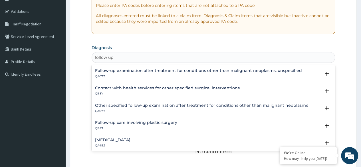
scroll to position [129, 0]
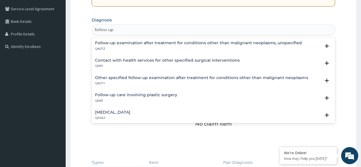
click at [130, 115] on div "[MEDICAL_DATA] QA48.2" at bounding box center [112, 115] width 35 height 10
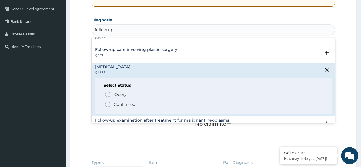
scroll to position [91, 0]
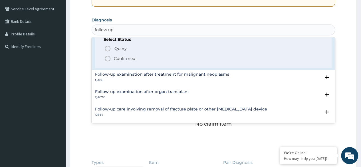
click at [111, 56] on span "Confirmed" at bounding box center [213, 58] width 219 height 7
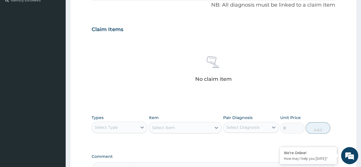
scroll to position [243, 0]
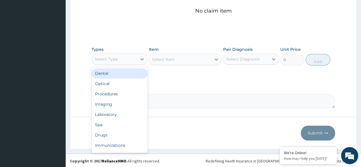
click at [121, 115] on div "Laboratory" at bounding box center [120, 114] width 56 height 10
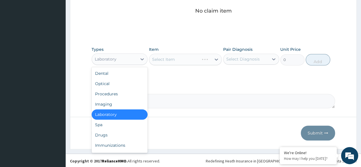
click at [121, 95] on div "Procedures" at bounding box center [120, 94] width 56 height 10
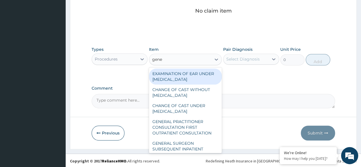
type input "gener"
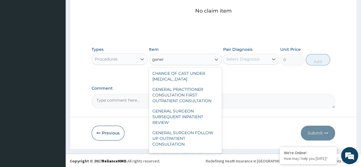
scroll to position [94, 0]
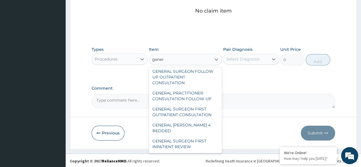
click at [199, 98] on div "GENERAL PRACTITIONER CONSULTATION FOLLOW UP" at bounding box center [185, 96] width 73 height 16
type input "2246.75"
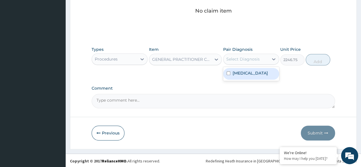
click at [254, 76] on label "Routine postpartum follow-up" at bounding box center [250, 73] width 35 height 6
checkbox input "true"
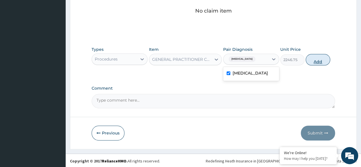
click at [324, 63] on button "Add" at bounding box center [318, 59] width 24 height 11
type input "0"
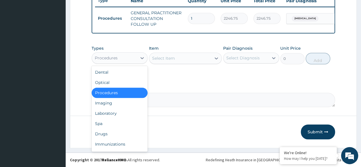
click at [118, 133] on div "Drugs" at bounding box center [120, 134] width 56 height 10
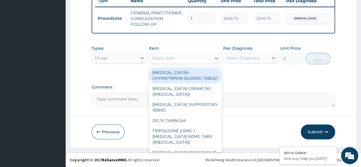
click at [178, 56] on div "Select Item" at bounding box center [180, 58] width 62 height 9
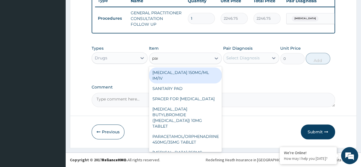
type input "para"
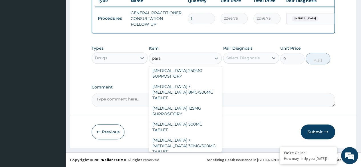
scroll to position [65, 0]
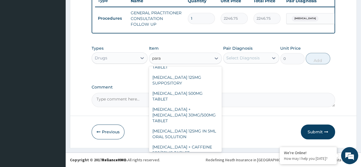
click at [190, 89] on div "PARACETAMOL 500MG TABLET" at bounding box center [185, 96] width 73 height 16
type input "30"
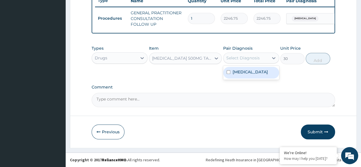
click at [250, 75] on label "Routine postpartum follow-up" at bounding box center [250, 72] width 35 height 6
checkbox input "true"
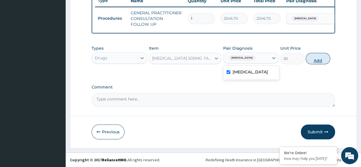
click at [313, 60] on button "Add" at bounding box center [318, 58] width 24 height 11
type input "0"
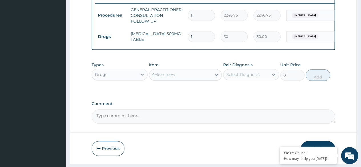
type input "18"
type input "540.00"
type input "18"
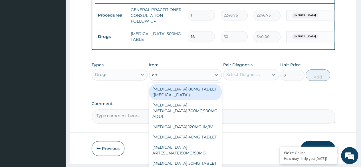
type input "arte"
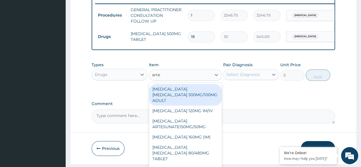
click at [195, 151] on div "[MEDICAL_DATA] [MEDICAL_DATA] 80/480MG TABLET" at bounding box center [185, 153] width 73 height 22
type input "450"
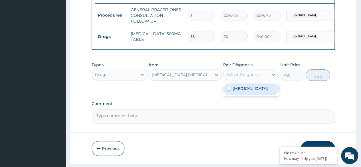
click at [256, 91] on label "Routine postpartum follow-up" at bounding box center [250, 89] width 35 height 6
checkbox input "true"
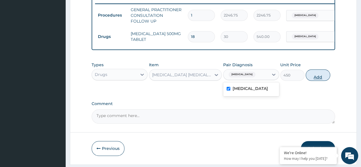
click at [316, 81] on button "Add" at bounding box center [318, 74] width 24 height 11
type input "0"
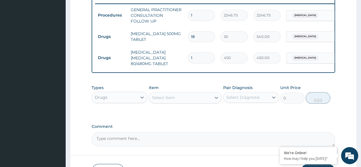
type input "0.00"
type input "6"
type input "2700.00"
type input "6"
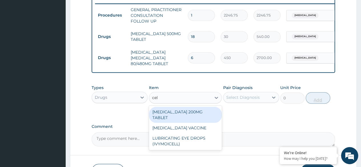
type input "cele"
click at [206, 115] on div "[MEDICAL_DATA] 200MG TABLET" at bounding box center [185, 115] width 73 height 16
type input "270"
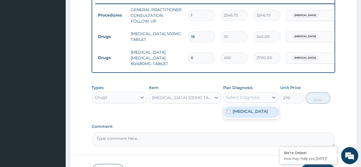
click at [258, 114] on label "Routine postpartum follow-up" at bounding box center [250, 111] width 35 height 6
checkbox input "true"
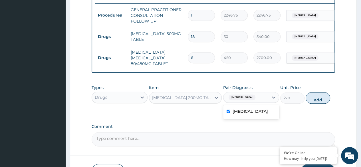
click at [317, 103] on button "Add" at bounding box center [318, 97] width 24 height 11
type input "0"
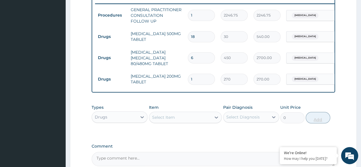
type input "0.00"
type input "2"
type input "540.00"
type input "28"
type input "7560.00"
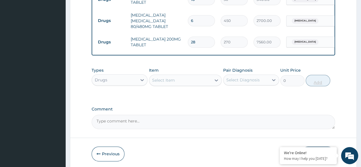
scroll to position [264, 0]
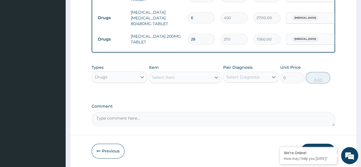
type input "28"
type input "diclof"
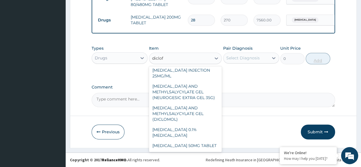
scroll to position [0, 0]
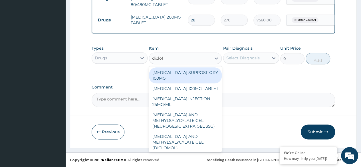
click at [195, 122] on div "[MEDICAL_DATA] AND METHYLSALYCYLATE GEL (NEUROGESIC EXTRA GEL 35G)" at bounding box center [185, 121] width 73 height 22
type input "1956"
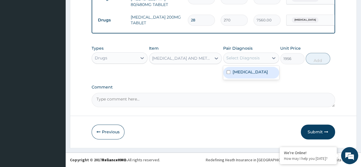
click at [254, 71] on label "Routine postpartum follow-up" at bounding box center [250, 72] width 35 height 6
checkbox input "true"
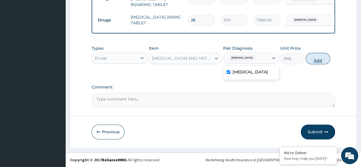
click at [318, 60] on button "Add" at bounding box center [318, 58] width 24 height 11
type input "0"
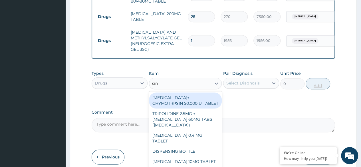
type input "sinu"
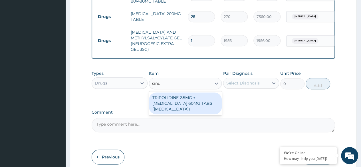
click at [196, 106] on div "TRIPOLIDINE 2.5MG + [MEDICAL_DATA] 60MG TABS ([MEDICAL_DATA])" at bounding box center [185, 103] width 73 height 22
type input "186"
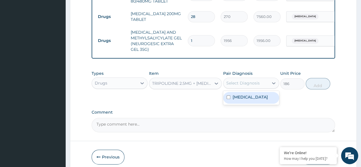
click at [248, 100] on label "Routine postpartum follow-up" at bounding box center [250, 97] width 35 height 6
checkbox input "true"
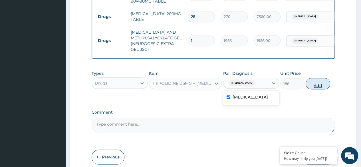
click at [320, 89] on button "Add" at bounding box center [318, 83] width 24 height 11
type input "0"
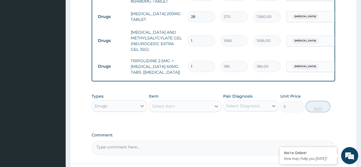
type input "10"
type input "1860.00"
type input "10"
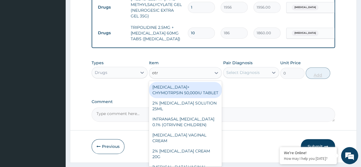
scroll to position [337, 0]
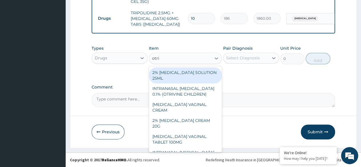
type input "otriv"
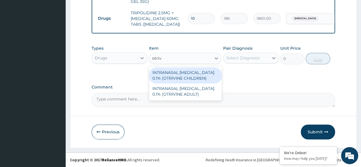
click at [196, 94] on div "INTRANASAL [MEDICAL_DATA] 0.1% (OTRIVINE ADULT)" at bounding box center [185, 91] width 73 height 16
type input "6240"
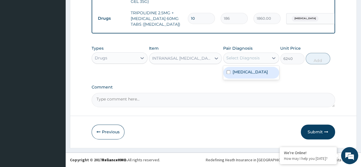
click at [256, 75] on label "Routine postpartum follow-up" at bounding box center [250, 72] width 35 height 6
checkbox input "true"
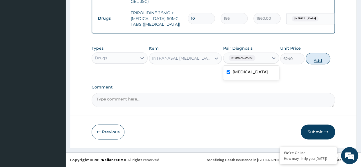
click at [315, 55] on button "Add" at bounding box center [318, 58] width 24 height 11
type input "0"
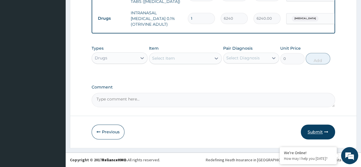
click at [324, 132] on icon "button" at bounding box center [326, 132] width 4 height 4
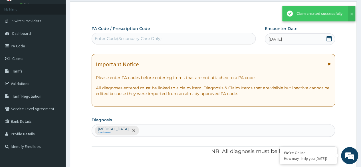
scroll to position [360, 0]
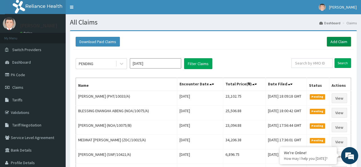
click at [333, 39] on link "Add Claim" at bounding box center [339, 42] width 24 height 10
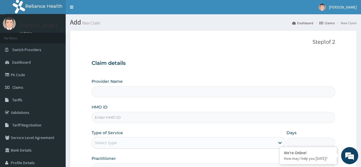
click at [114, 117] on input "HMO ID" at bounding box center [213, 117] width 243 height 11
paste input "FGW/10004/A"
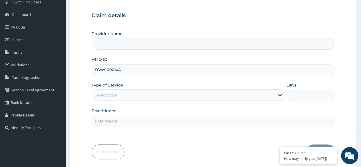
scroll to position [66, 0]
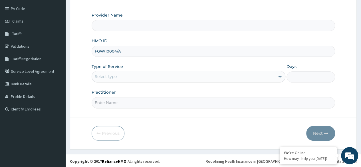
type input "FGW/10004/A"
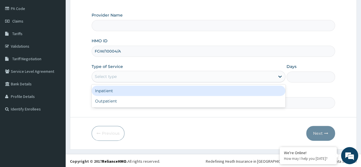
type input "Reliance Family Clinics (RFC) - Ajah"
click at [146, 104] on div "Outpatient" at bounding box center [189, 101] width 194 height 10
type input "1"
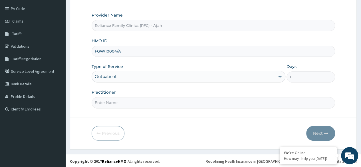
click at [152, 103] on input "Practitioner" at bounding box center [213, 102] width 243 height 11
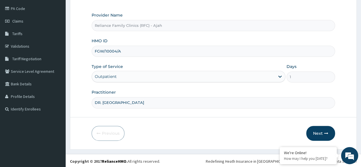
type input "DR. LOCUM"
click at [327, 134] on icon "button" at bounding box center [326, 133] width 4 height 4
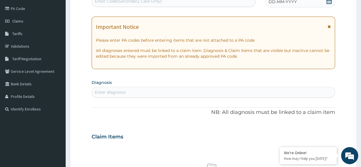
click at [314, 2] on div "DD-MM-YYYY" at bounding box center [300, 1] width 70 height 11
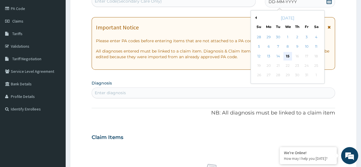
click at [287, 56] on div "15" at bounding box center [287, 56] width 9 height 9
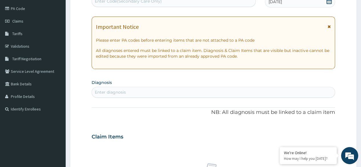
scroll to position [0, 0]
click at [151, 89] on div "Enter diagnosis" at bounding box center [213, 92] width 243 height 9
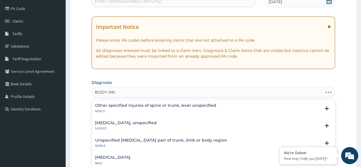
type input "BODY PAIN"
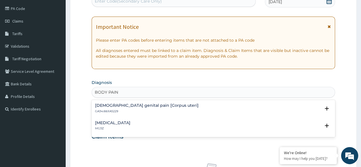
click at [122, 124] on h4 "Pain, unspecified" at bounding box center [112, 123] width 35 height 4
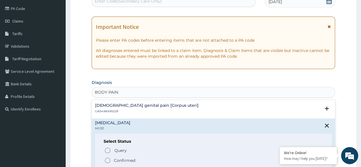
click at [108, 160] on icon "status option filled" at bounding box center [107, 160] width 7 height 7
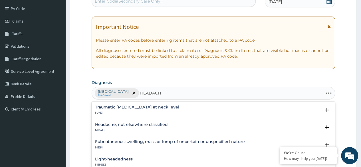
type input "HEADACHE"
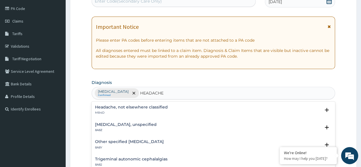
click at [121, 107] on h4 "Headache, not elsewhere classified" at bounding box center [131, 107] width 73 height 4
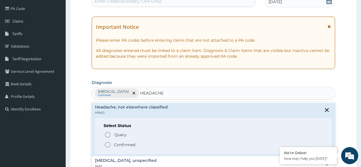
click at [108, 144] on icon "status option filled" at bounding box center [107, 144] width 7 height 7
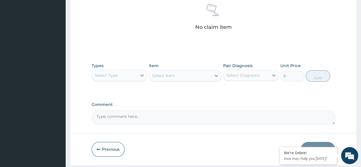
scroll to position [243, 0]
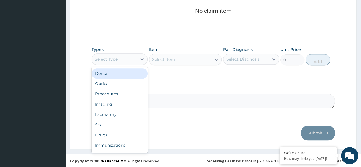
click at [116, 94] on div "Procedures" at bounding box center [120, 94] width 56 height 10
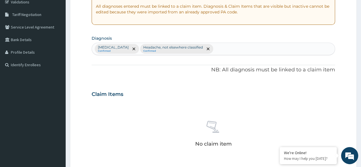
scroll to position [111, 0]
type input "WEAKNESS"
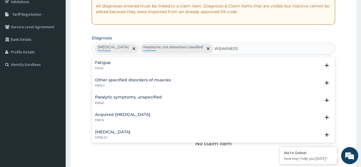
click at [104, 66] on p "MG22" at bounding box center [103, 68] width 16 height 4
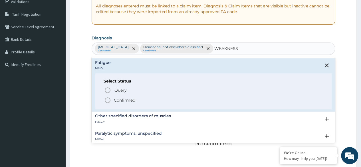
click at [107, 98] on icon "status option filled" at bounding box center [107, 100] width 7 height 7
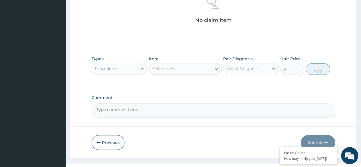
scroll to position [243, 0]
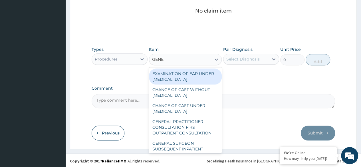
type input "GENER"
click at [192, 131] on div "GENERAL PRACTITIONER CONSULTATION FIRST OUTPATIENT CONSULTATION" at bounding box center [185, 127] width 73 height 22
type input "3370.125"
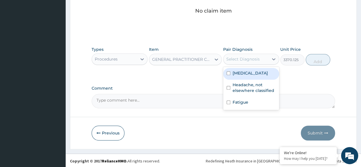
click at [254, 73] on label "Pain, unspecified" at bounding box center [250, 73] width 35 height 6
checkbox input "true"
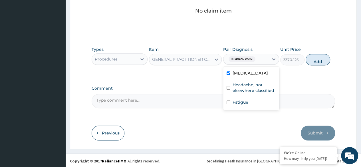
click at [252, 87] on label "Headache, not elsewhere classified" at bounding box center [254, 87] width 43 height 11
checkbox input "true"
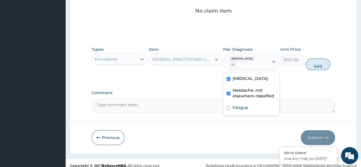
click at [243, 106] on label "Fatigue" at bounding box center [241, 108] width 16 height 6
checkbox input "true"
click at [321, 64] on button "Add" at bounding box center [318, 63] width 24 height 11
type input "0"
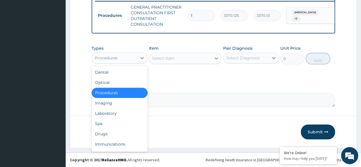
click at [122, 111] on div "Laboratory" at bounding box center [120, 113] width 56 height 10
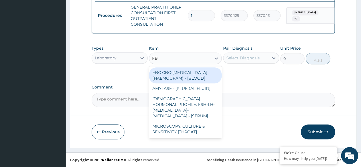
type input "FBC"
click at [201, 73] on div "FBC CBC-[MEDICAL_DATA] (HAEMOGRAM) - [BLOOD]" at bounding box center [185, 75] width 73 height 16
type input "4085"
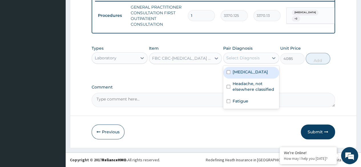
click at [251, 73] on label "Pain, unspecified" at bounding box center [250, 72] width 35 height 6
checkbox input "true"
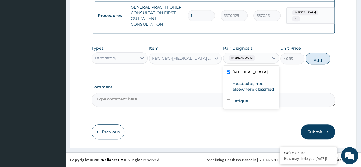
click at [250, 86] on label "Headache, not elsewhere classified" at bounding box center [254, 86] width 43 height 11
checkbox input "true"
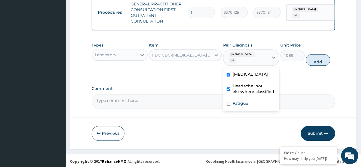
click at [245, 104] on label "Fatigue" at bounding box center [241, 103] width 16 height 6
checkbox input "true"
click at [318, 66] on button "Add" at bounding box center [318, 59] width 24 height 11
type input "0"
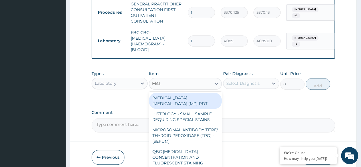
type input "MALA"
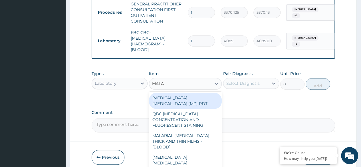
click at [205, 101] on div "MALARIA PARASITE (MP) RDT" at bounding box center [185, 101] width 73 height 16
type input "1531.875"
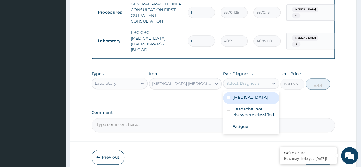
click at [255, 100] on label "Pain, unspecified" at bounding box center [250, 97] width 35 height 6
checkbox input "true"
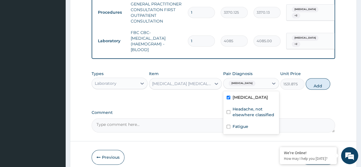
click at [254, 115] on label "Headache, not elsewhere classified" at bounding box center [254, 111] width 43 height 11
checkbox input "true"
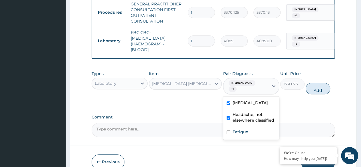
click at [244, 135] on label "Fatigue" at bounding box center [241, 132] width 16 height 6
checkbox input "true"
click at [316, 94] on button "Add" at bounding box center [318, 88] width 24 height 11
type input "0"
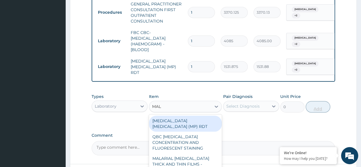
type input "MALA"
click at [197, 155] on div "MALARIAL PARASITE THICK AND THIN FILMS - [BLOOD]" at bounding box center [185, 164] width 73 height 22
type input "1531.875"
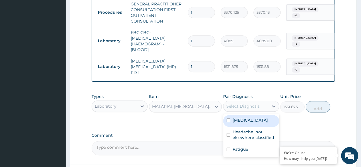
click at [254, 124] on div "Pain, unspecified" at bounding box center [251, 121] width 56 height 12
checkbox input "true"
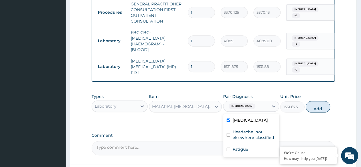
click at [250, 138] on label "Headache, not elsewhere classified" at bounding box center [254, 134] width 43 height 11
checkbox input "true"
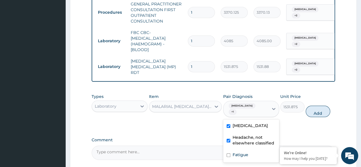
click at [243, 155] on label "Fatigue" at bounding box center [241, 155] width 16 height 6
checkbox input "true"
click at [310, 117] on button "Add" at bounding box center [318, 111] width 24 height 11
type input "0"
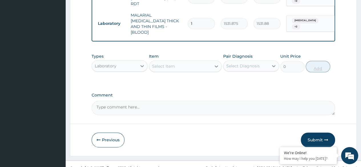
scroll to position [301, 0]
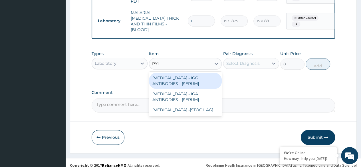
type input "PYLO"
click at [203, 108] on div "HELICOBACTER PYLORI -[STOOL AG]" at bounding box center [185, 110] width 73 height 10
type input "13200"
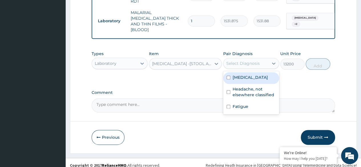
click at [254, 74] on label "Pain, unspecified" at bounding box center [250, 77] width 35 height 6
checkbox input "true"
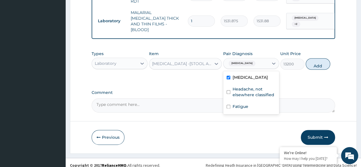
click at [248, 88] on label "Headache, not elsewhere classified" at bounding box center [254, 91] width 43 height 11
checkbox input "true"
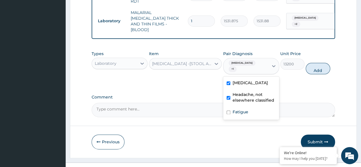
click at [246, 109] on label "Fatigue" at bounding box center [241, 112] width 16 height 6
checkbox input "true"
click at [319, 65] on button "Add" at bounding box center [318, 68] width 24 height 11
type input "0"
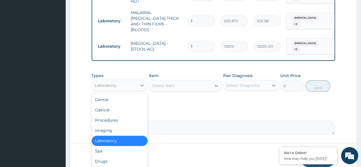
click at [116, 156] on div "Drugs" at bounding box center [120, 161] width 56 height 10
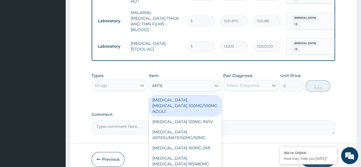
type input "ARTEE"
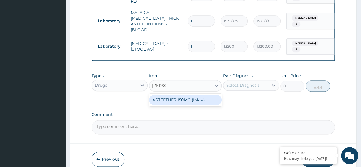
click at [200, 95] on div "ARTEETHER 150MG (IM/IV)" at bounding box center [185, 100] width 73 height 10
type input "1614"
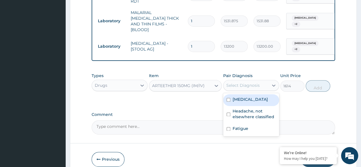
click at [256, 96] on label "Pain, unspecified" at bounding box center [250, 99] width 35 height 6
checkbox input "true"
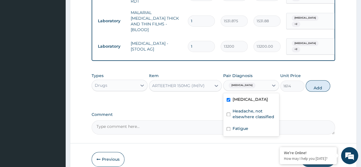
click at [251, 108] on label "Headache, not elsewhere classified" at bounding box center [254, 113] width 43 height 11
checkbox input "true"
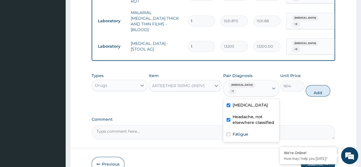
click at [248, 129] on div "Fatigue" at bounding box center [251, 135] width 56 height 12
checkbox input "true"
click at [318, 85] on button "Add" at bounding box center [318, 90] width 24 height 11
type input "0"
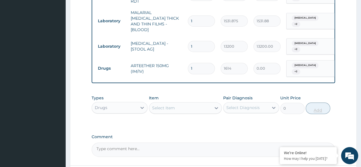
type input "0.00"
type input "3"
type input "4842.00"
type input "3"
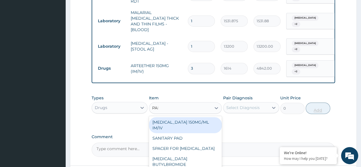
type input "PARA"
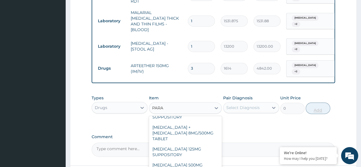
scroll to position [65, 0]
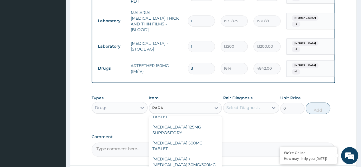
click at [193, 138] on div "PARACETAMOL 500MG TABLET" at bounding box center [185, 146] width 73 height 16
type input "30"
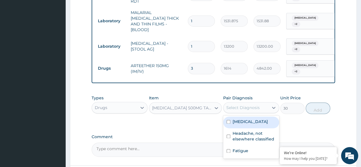
click at [256, 119] on label "Pain, unspecified" at bounding box center [250, 122] width 35 height 6
checkbox input "true"
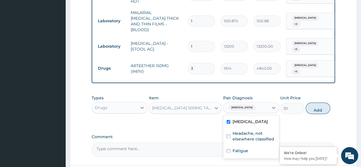
click at [254, 130] on label "Headache, not elsewhere classified" at bounding box center [254, 135] width 43 height 11
checkbox input "true"
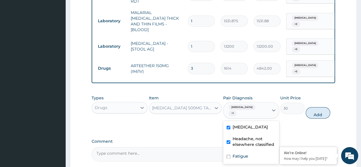
click at [248, 151] on div "Fatigue" at bounding box center [251, 157] width 56 height 12
checkbox input "true"
click at [318, 107] on button "Add" at bounding box center [318, 112] width 24 height 11
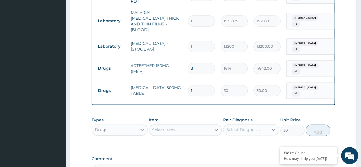
type input "0"
type input "18"
type input "540.00"
type input "18"
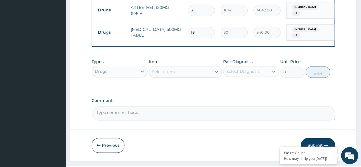
scroll to position [360, 0]
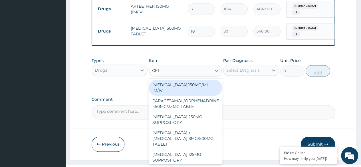
type input "CETI"
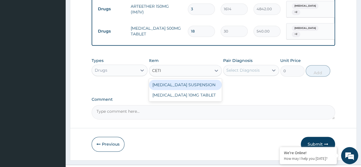
click at [201, 90] on div "CETIRIZINE 10MG TABLET" at bounding box center [185, 95] width 73 height 10
type input "115"
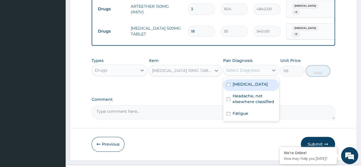
click at [255, 79] on div "Pain, unspecified" at bounding box center [251, 85] width 56 height 12
checkbox input "true"
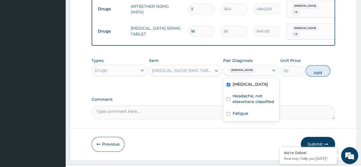
click at [252, 93] on label "Headache, not elsewhere classified" at bounding box center [254, 98] width 43 height 11
checkbox input "true"
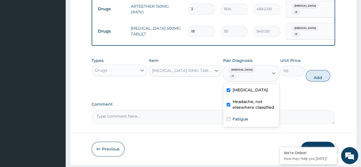
click at [249, 114] on div "Fatigue" at bounding box center [251, 120] width 56 height 12
checkbox input "true"
click at [318, 70] on button "Add" at bounding box center [318, 75] width 24 height 11
type input "0"
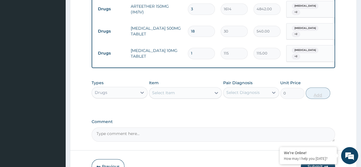
type input "0.00"
type input "7"
type input "805.00"
type input "7"
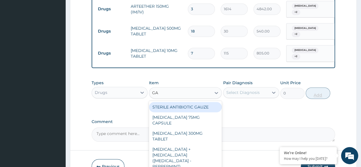
type input "GAV"
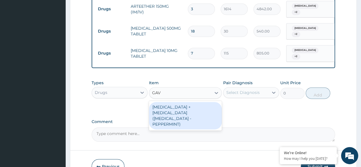
click at [200, 102] on div "SODIUM BICARBONATE + CALCIUM CARBONATE (GAVISCON - PEPPERMINT)" at bounding box center [185, 115] width 73 height 27
type input "11676"
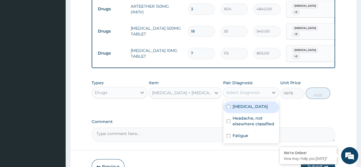
click at [254, 104] on label "Pain, unspecified" at bounding box center [250, 107] width 35 height 6
checkbox input "true"
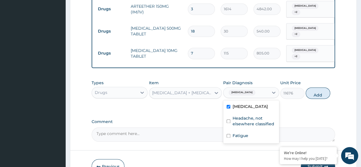
click at [250, 115] on label "Headache, not elsewhere classified" at bounding box center [254, 120] width 43 height 11
checkbox input "true"
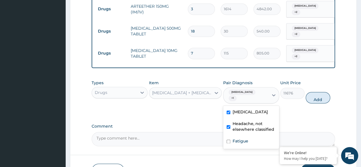
click at [247, 136] on div "Fatigue" at bounding box center [251, 142] width 56 height 12
checkbox input "true"
click at [320, 92] on button "Add" at bounding box center [318, 97] width 24 height 11
type input "0"
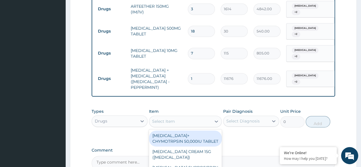
click at [190, 117] on div "Select Item" at bounding box center [180, 121] width 62 height 9
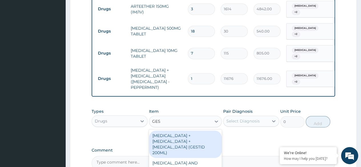
type input "GEST"
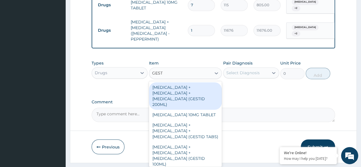
scroll to position [3, 0]
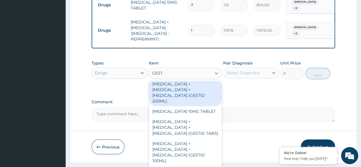
click at [197, 79] on div "ALUMINUM HYDROXIDE + MAGNESIUM HYDROXIDE + SIMETHICONE (GESTID 200ML)" at bounding box center [185, 92] width 73 height 27
type input "2530"
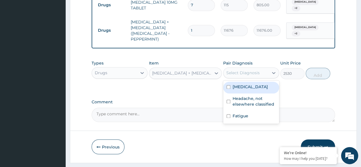
click at [256, 84] on label "Pain, unspecified" at bounding box center [250, 87] width 35 height 6
checkbox input "true"
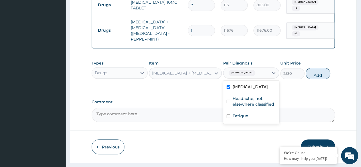
click at [255, 96] on label "Headache, not elsewhere classified" at bounding box center [254, 101] width 43 height 11
checkbox input "true"
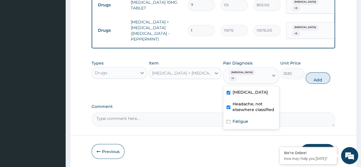
click at [252, 116] on div "Fatigue" at bounding box center [251, 122] width 56 height 12
checkbox input "true"
click at [315, 72] on button "Add" at bounding box center [318, 77] width 24 height 11
type input "0"
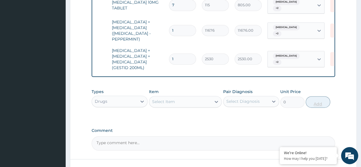
scroll to position [0, 43]
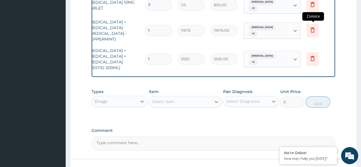
click at [313, 26] on icon at bounding box center [312, 29] width 7 height 7
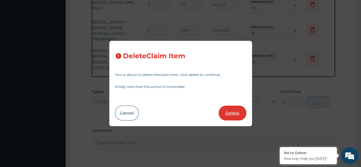
click at [235, 110] on button "Delete" at bounding box center [233, 113] width 28 height 15
type input "2530"
type input "2530.00"
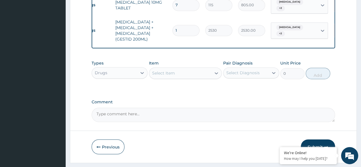
scroll to position [0, 0]
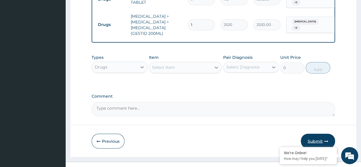
click at [322, 134] on button "Submit" at bounding box center [318, 141] width 34 height 15
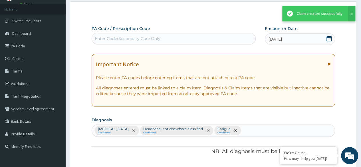
scroll to position [414, 0]
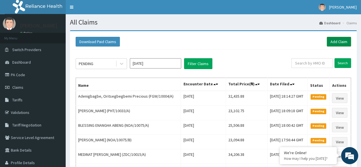
click at [349, 40] on link "Add Claim" at bounding box center [339, 42] width 24 height 10
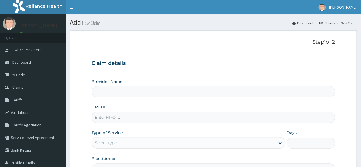
click at [125, 120] on input "HMO ID" at bounding box center [213, 117] width 243 height 11
paste input "NCS/10018/A"
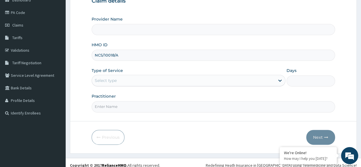
scroll to position [64, 0]
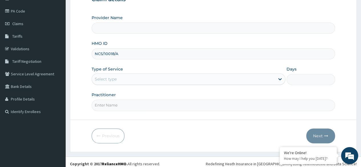
type input "NCS/10018/A"
type input "Reliance Family Clinics (RFC) - Ajah"
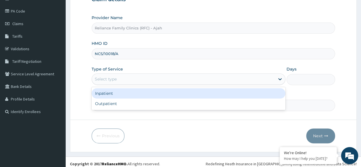
click at [145, 104] on div "Outpatient" at bounding box center [189, 103] width 194 height 10
type input "1"
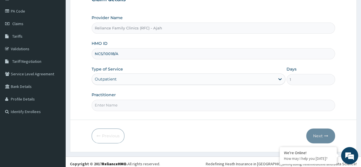
click at [146, 106] on input "Practitioner" at bounding box center [213, 105] width 243 height 11
click at [157, 103] on input "Practitioner" at bounding box center [213, 105] width 243 height 11
type input "DR. LOCUM"
click at [320, 135] on button "Next" at bounding box center [320, 135] width 29 height 15
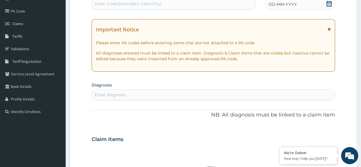
click at [302, 7] on div "DD-MM-YYYY" at bounding box center [300, 4] width 70 height 11
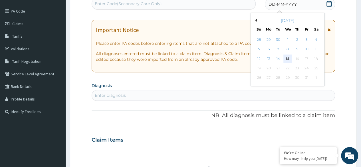
click at [287, 58] on div "15" at bounding box center [287, 58] width 9 height 9
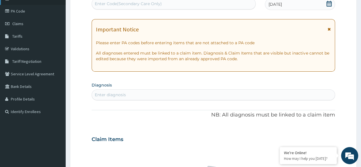
scroll to position [0, 0]
click at [149, 96] on div "Enter diagnosis" at bounding box center [213, 94] width 243 height 9
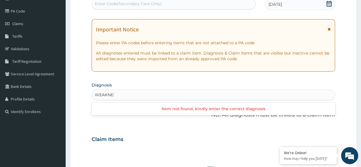
type input "WEAKNESS"
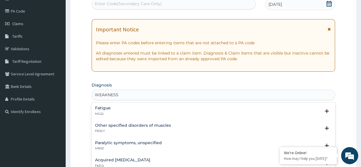
click at [109, 109] on h4 "Fatigue" at bounding box center [103, 108] width 16 height 4
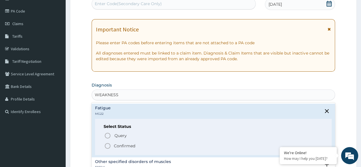
click at [110, 144] on circle "status option filled" at bounding box center [107, 145] width 5 height 5
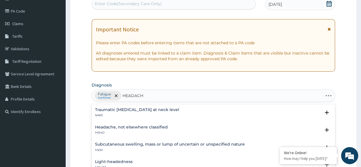
type input "HEADACHE"
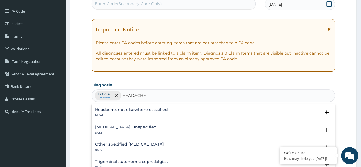
click at [113, 112] on div "Headache, not elsewhere classified MB4D" at bounding box center [131, 113] width 73 height 10
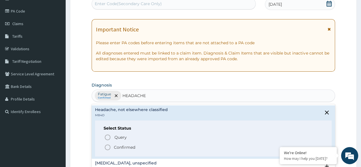
click at [106, 145] on icon "status option filled" at bounding box center [107, 147] width 7 height 7
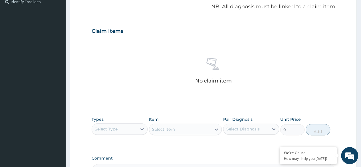
scroll to position [243, 0]
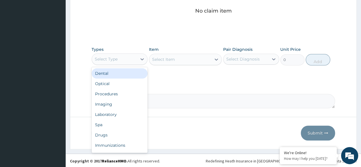
click at [120, 94] on div "Procedures" at bounding box center [120, 94] width 56 height 10
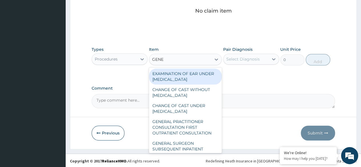
type input "GENER"
click at [192, 124] on div "GENERAL PRACTITIONER CONSULTATION FIRST OUTPATIENT CONSULTATION" at bounding box center [185, 127] width 73 height 22
type input "3370.125"
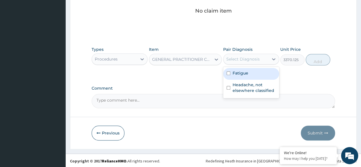
click at [257, 78] on div "Fatigue" at bounding box center [251, 74] width 56 height 12
checkbox input "true"
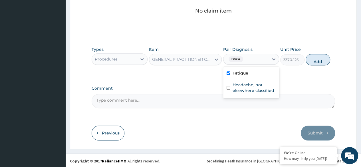
click at [259, 87] on label "Headache, not elsewhere classified" at bounding box center [254, 87] width 43 height 11
checkbox input "true"
click at [318, 62] on button "Add" at bounding box center [318, 59] width 24 height 11
type input "0"
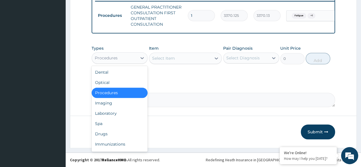
click at [122, 114] on div "Laboratory" at bounding box center [120, 113] width 56 height 10
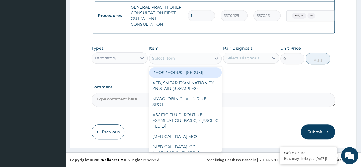
click at [179, 58] on div "Select Item" at bounding box center [180, 58] width 62 height 9
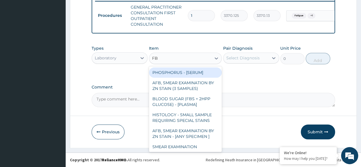
type input "FBC"
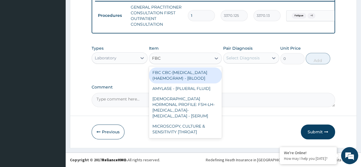
click at [201, 79] on div "FBC CBC-[MEDICAL_DATA] (HAEMOGRAM) - [BLOOD]" at bounding box center [185, 75] width 73 height 16
type input "4085"
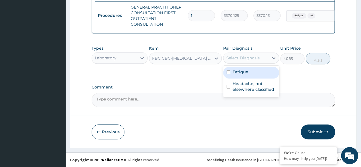
click at [248, 72] on label "Fatigue" at bounding box center [241, 72] width 16 height 6
checkbox input "true"
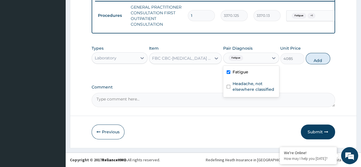
click at [250, 88] on label "Headache, not elsewhere classified" at bounding box center [254, 86] width 43 height 11
checkbox input "true"
click at [316, 61] on button "Add" at bounding box center [318, 58] width 24 height 11
type input "0"
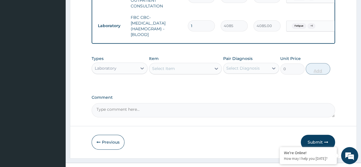
scroll to position [258, 0]
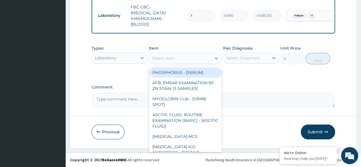
click at [178, 57] on div "Select Item" at bounding box center [180, 58] width 62 height 9
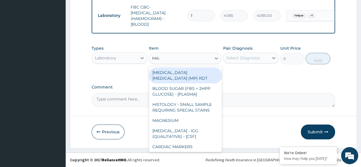
type input "MALA"
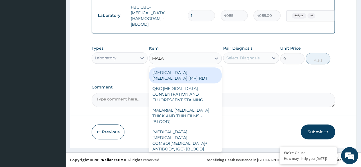
click at [208, 76] on div "MALARIA PARASITE (MP) RDT" at bounding box center [185, 75] width 73 height 16
type input "1531.875"
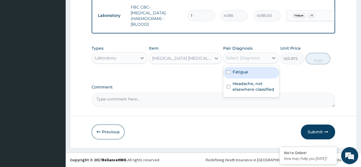
click at [259, 71] on div "Fatigue" at bounding box center [251, 73] width 56 height 12
checkbox input "true"
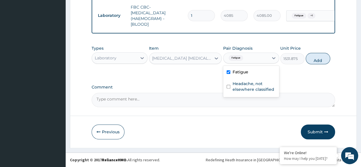
click at [256, 91] on label "Headache, not elsewhere classified" at bounding box center [254, 86] width 43 height 11
checkbox input "true"
click at [322, 64] on button "Add" at bounding box center [318, 58] width 24 height 11
type input "0"
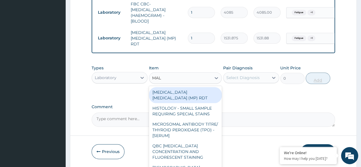
type input "MALA"
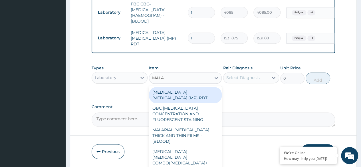
click at [200, 127] on div "MALARIAL PARASITE THICK AND THIN FILMS - [BLOOD]" at bounding box center [185, 136] width 73 height 22
type input "1531.875"
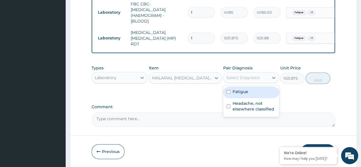
click at [260, 94] on div "Fatigue" at bounding box center [251, 92] width 56 height 12
checkbox input "true"
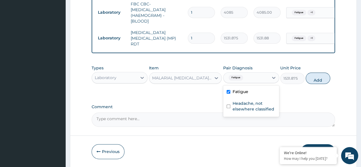
click at [259, 108] on label "Headache, not elsewhere classified" at bounding box center [254, 105] width 43 height 11
checkbox input "true"
click at [315, 82] on button "Add" at bounding box center [318, 77] width 24 height 11
type input "0"
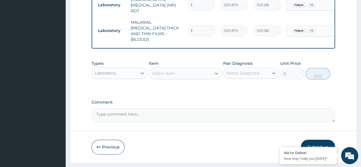
scroll to position [301, 0]
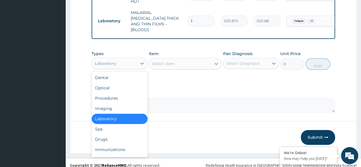
click at [110, 134] on div "Drugs" at bounding box center [120, 139] width 56 height 10
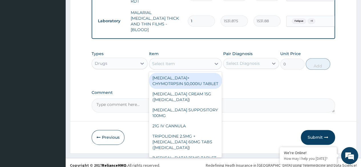
click at [168, 61] on div "Select Item" at bounding box center [163, 64] width 23 height 6
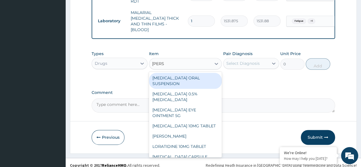
type input "LORAT"
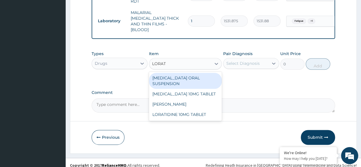
click at [200, 109] on div "LORATIDINE 10MG TABLET" at bounding box center [185, 114] width 73 height 10
type input "96"
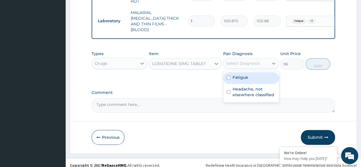
click at [253, 75] on div "Fatigue" at bounding box center [251, 78] width 56 height 12
checkbox input "true"
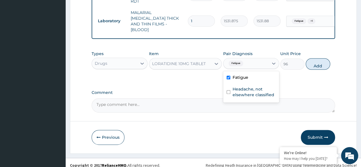
click at [256, 89] on label "Headache, not elsewhere classified" at bounding box center [254, 91] width 43 height 11
checkbox input "true"
click at [320, 62] on button "Add" at bounding box center [318, 63] width 24 height 11
type input "0"
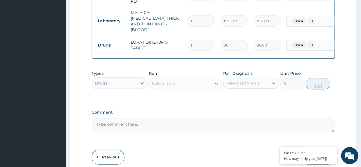
type input "0.00"
type input "5"
type input "480.00"
type input "5"
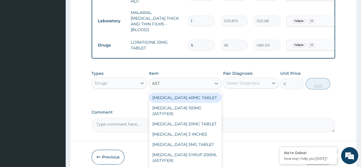
type input "ASTY"
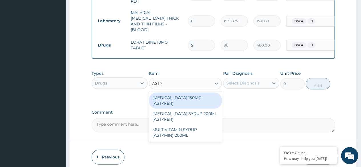
click at [204, 96] on div "[MEDICAL_DATA] 150MG (ASTYFER)" at bounding box center [185, 100] width 73 height 16
type input "260"
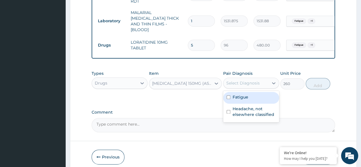
click at [258, 93] on div "Fatigue" at bounding box center [251, 98] width 56 height 12
checkbox input "true"
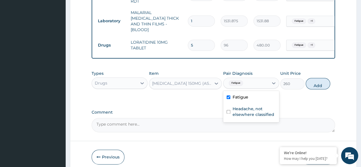
click at [256, 110] on label "Headache, not elsewhere classified" at bounding box center [254, 111] width 43 height 11
checkbox input "true"
click at [319, 80] on button "Add" at bounding box center [318, 83] width 24 height 11
type input "0"
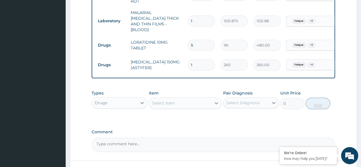
type input "14"
type input "3640.00"
type input "14"
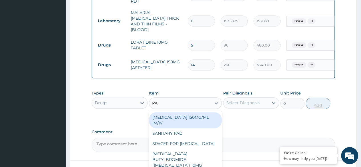
type input "PARA"
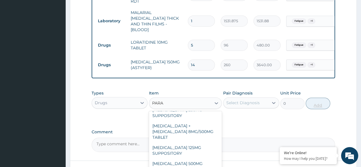
scroll to position [65, 0]
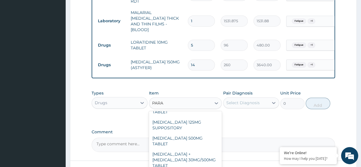
click at [200, 133] on div "[MEDICAL_DATA] 500MG TABLET" at bounding box center [185, 141] width 73 height 16
type input "30"
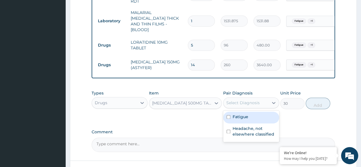
click at [252, 113] on div "Fatigue" at bounding box center [251, 118] width 56 height 12
checkbox input "true"
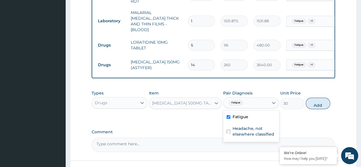
click at [252, 130] on label "Headache, not elsewhere classified" at bounding box center [254, 131] width 43 height 11
checkbox input "true"
click at [322, 103] on button "Add" at bounding box center [318, 103] width 24 height 11
type input "0"
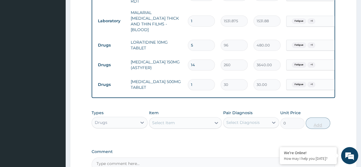
type input "18"
type input "540.00"
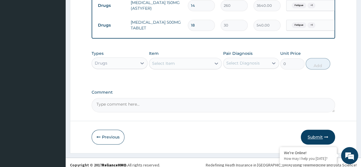
click at [315, 130] on button "Submit" at bounding box center [318, 137] width 34 height 15
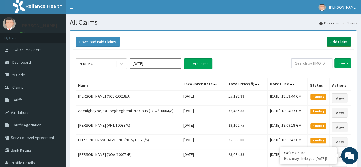
click at [333, 41] on link "Add Claim" at bounding box center [339, 42] width 24 height 10
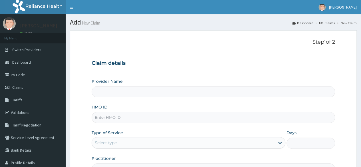
click at [124, 119] on input "HMO ID" at bounding box center [213, 117] width 243 height 11
paste input "LBP/10144/A"
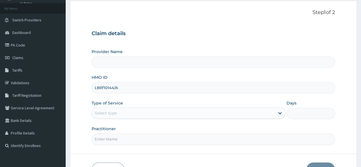
scroll to position [66, 0]
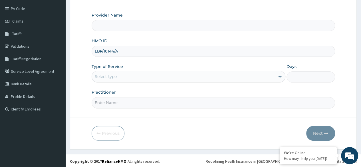
type input "LBP/10144/A"
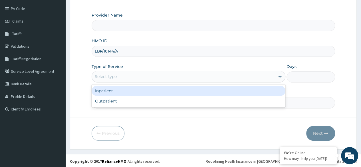
type input "Reliance Family Clinics (RFC) - Ajah"
click at [150, 100] on div "Outpatient" at bounding box center [189, 101] width 194 height 10
type input "1"
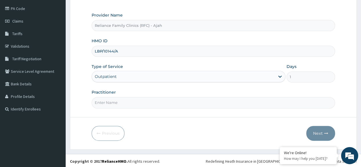
click at [159, 104] on input "Practitioner" at bounding box center [213, 102] width 243 height 11
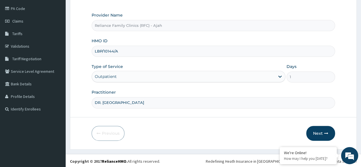
type input "DR. LOCUM"
click at [319, 131] on button "Next" at bounding box center [320, 133] width 29 height 15
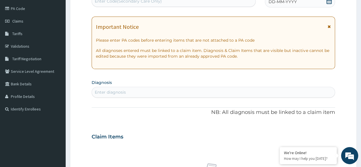
click at [306, 6] on div "DD-MM-YYYY" at bounding box center [300, 1] width 70 height 11
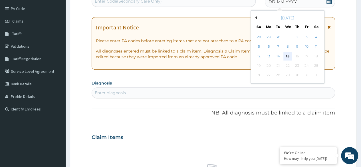
click at [288, 57] on div "15" at bounding box center [287, 56] width 9 height 9
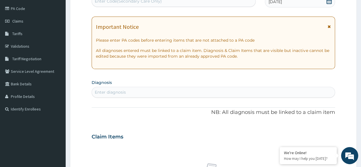
scroll to position [0, 0]
click at [142, 90] on div "Enter diagnosis" at bounding box center [213, 92] width 243 height 9
type input "C"
type input "NASAL CONGESTION"
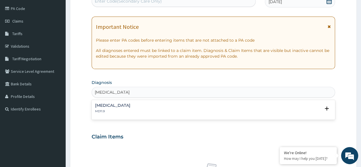
click at [116, 108] on div "Nasal congestion MD11.9" at bounding box center [112, 108] width 35 height 10
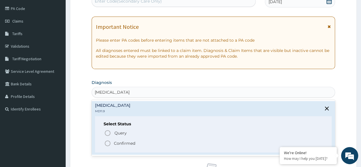
click at [110, 140] on icon "status option filled" at bounding box center [107, 143] width 7 height 7
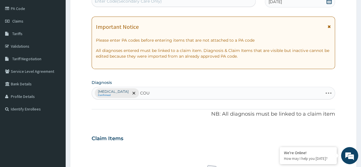
type input "COUGH"
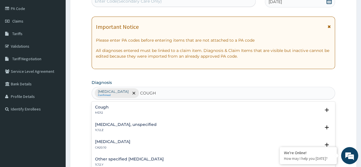
click at [104, 112] on p "MD12" at bounding box center [102, 113] width 14 height 4
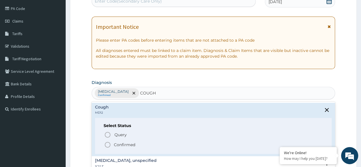
click at [107, 144] on icon "status option filled" at bounding box center [107, 144] width 7 height 7
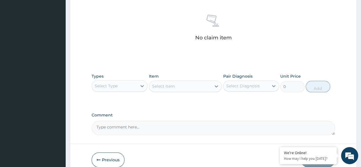
scroll to position [243, 0]
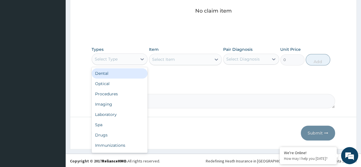
click at [120, 92] on div "Procedures" at bounding box center [120, 94] width 56 height 10
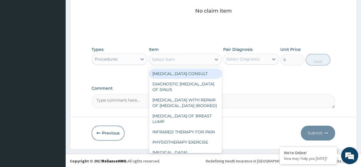
click at [178, 59] on div "Select Item" at bounding box center [180, 59] width 62 height 9
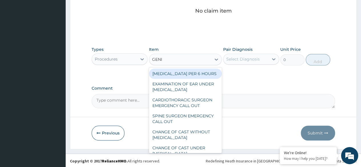
type input "GENER"
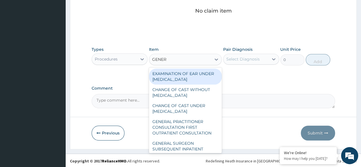
click at [198, 130] on div "GENERAL PRACTITIONER CONSULTATION FIRST OUTPATIENT CONSULTATION" at bounding box center [185, 127] width 73 height 22
type input "3370.125"
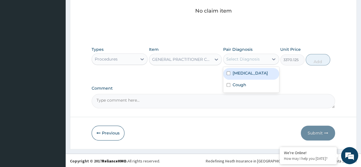
click at [258, 72] on label "Nasal congestion" at bounding box center [250, 73] width 35 height 6
checkbox input "true"
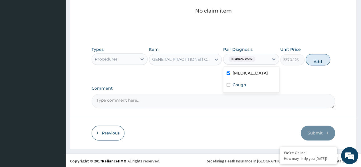
click at [254, 88] on div "Cough" at bounding box center [251, 86] width 56 height 12
checkbox input "true"
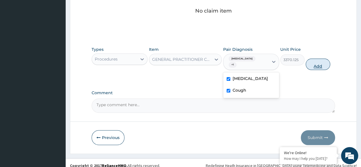
click at [319, 64] on button "Add" at bounding box center [318, 63] width 24 height 11
type input "0"
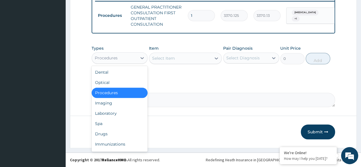
click at [114, 133] on div "Drugs" at bounding box center [120, 134] width 56 height 10
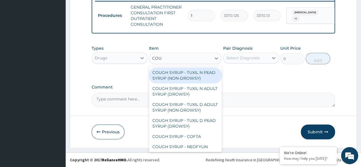
type input "COUGH"
click at [190, 110] on div "COUGH SYRUP - TUXIL D ADULT SYRUP (NON-DROWSY)" at bounding box center [185, 107] width 73 height 16
type input "2000"
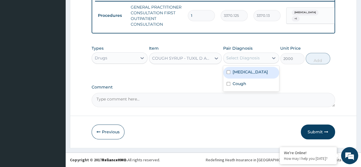
click at [252, 70] on label "Nasal congestion" at bounding box center [250, 72] width 35 height 6
checkbox input "true"
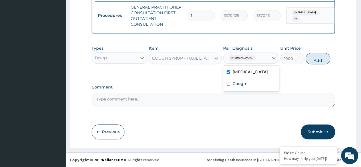
click at [241, 87] on div "Cough" at bounding box center [251, 84] width 56 height 12
checkbox input "true"
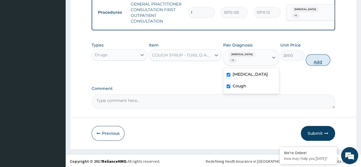
click at [316, 64] on button "Add" at bounding box center [318, 59] width 24 height 11
type input "0"
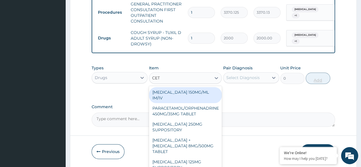
type input "CETI"
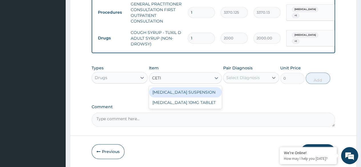
click at [208, 105] on div "CETIRIZINE 10MG TABLET" at bounding box center [185, 102] width 73 height 10
type input "115"
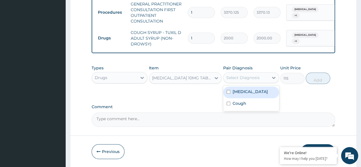
click at [254, 98] on div "Nasal congestion" at bounding box center [251, 92] width 56 height 12
checkbox input "true"
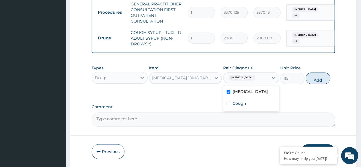
click at [250, 110] on div "Cough" at bounding box center [251, 104] width 56 height 12
checkbox input "true"
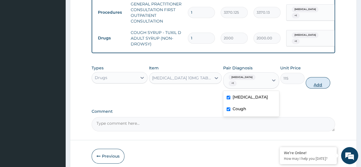
click at [324, 88] on button "Add" at bounding box center [318, 82] width 24 height 11
type input "0"
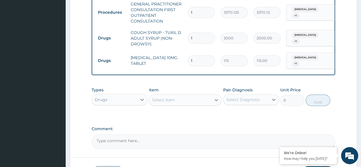
type input "0.00"
type input "7"
type input "805.00"
type input "7"
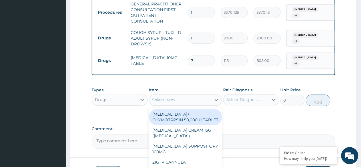
click at [185, 96] on div "Select Item" at bounding box center [185, 99] width 73 height 11
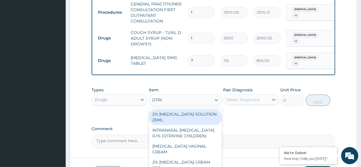
type input "OTRIV"
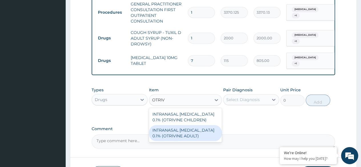
click at [202, 133] on div "INTRANASAL XYLOMETAZOLINE 0.1% (OTRIVINE ADULT)" at bounding box center [185, 133] width 73 height 16
type input "6240"
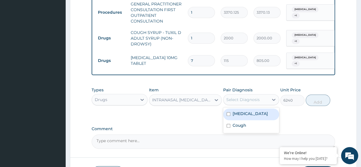
click at [243, 116] on label "Nasal congestion" at bounding box center [250, 114] width 35 height 6
checkbox input "true"
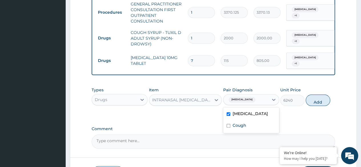
click at [242, 128] on label "Cough" at bounding box center [240, 125] width 14 height 6
checkbox input "true"
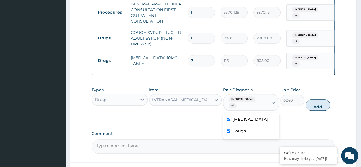
click at [322, 106] on button "Add" at bounding box center [318, 104] width 24 height 11
type input "0"
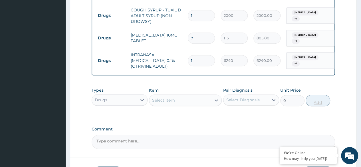
scroll to position [295, 0]
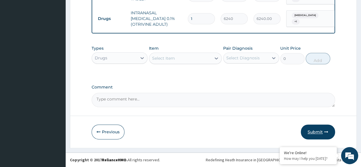
click at [318, 132] on button "Submit" at bounding box center [318, 131] width 34 height 15
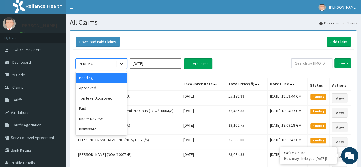
click at [121, 62] on icon at bounding box center [122, 64] width 6 height 6
click at [114, 86] on div "Approved" at bounding box center [101, 88] width 51 height 10
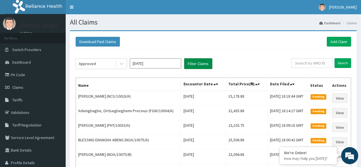
click at [204, 66] on button "Filter Claims" at bounding box center [198, 63] width 28 height 11
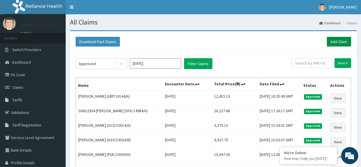
click at [346, 42] on link "Add Claim" at bounding box center [339, 42] width 24 height 10
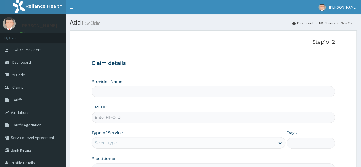
click at [130, 121] on input "HMO ID" at bounding box center [213, 117] width 243 height 11
paste input "FBL/10175/A"
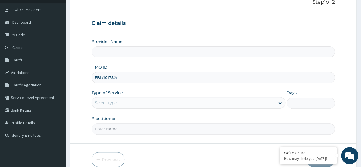
scroll to position [66, 0]
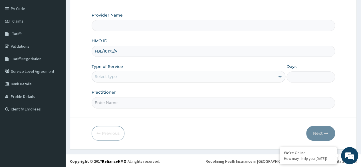
type input "FBL/10175/A"
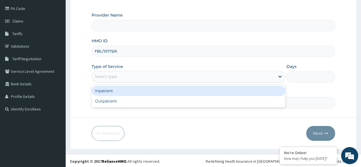
type input "Reliance Family Clinics (RFC) - Ajah"
click at [140, 101] on div "Outpatient" at bounding box center [189, 101] width 194 height 10
type input "1"
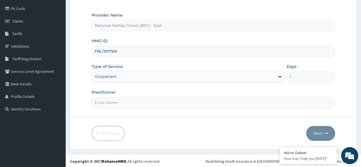
click at [141, 103] on input "Practitioner" at bounding box center [213, 102] width 243 height 11
click at [153, 101] on input "Practitioner" at bounding box center [213, 102] width 243 height 11
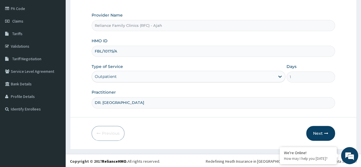
type input "DR. LOCUM"
click at [322, 127] on button "Next" at bounding box center [320, 133] width 29 height 15
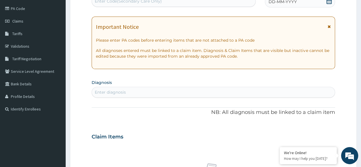
click at [316, 5] on div "DD-MM-YYYY" at bounding box center [300, 1] width 70 height 11
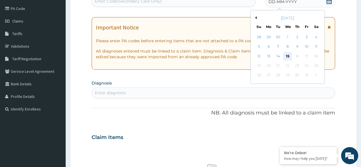
click at [287, 56] on div "15" at bounding box center [287, 56] width 9 height 9
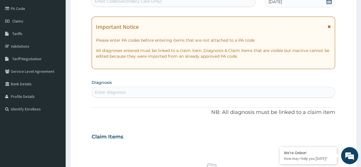
scroll to position [0, 0]
click at [136, 97] on div "Enter diagnosis" at bounding box center [213, 92] width 243 height 11
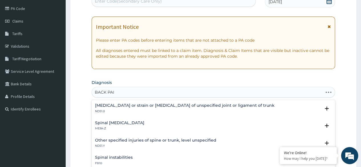
type input "BACK PAIN"
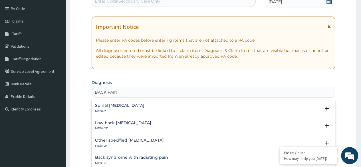
click at [114, 124] on h4 "Low back [MEDICAL_DATA]" at bounding box center [123, 123] width 56 height 4
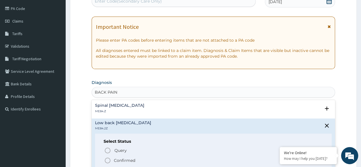
click at [106, 161] on icon "status option filled" at bounding box center [107, 160] width 7 height 7
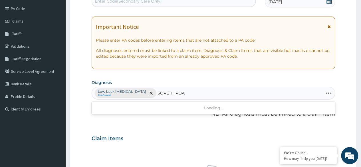
type input "SORE THROAT"
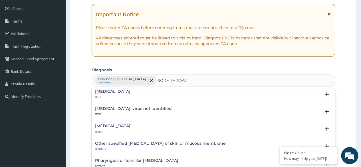
scroll to position [79, 0]
click at [125, 96] on p "1B51" at bounding box center [112, 97] width 35 height 4
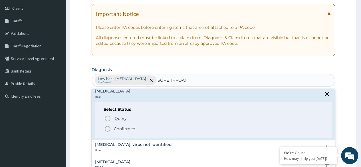
click at [110, 128] on icon "status option filled" at bounding box center [107, 128] width 7 height 7
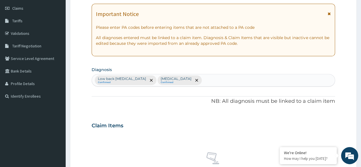
click at [224, 77] on div "Low back [MEDICAL_DATA] Confirmed [MEDICAL_DATA] Confirmed" at bounding box center [213, 80] width 243 height 12
type input "COUGH"
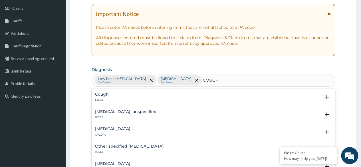
click at [104, 100] on p "MD12" at bounding box center [102, 100] width 14 height 4
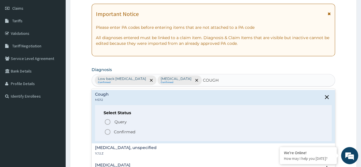
click at [110, 130] on icon "status option filled" at bounding box center [107, 131] width 7 height 7
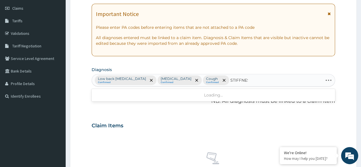
type input "[MEDICAL_DATA]"
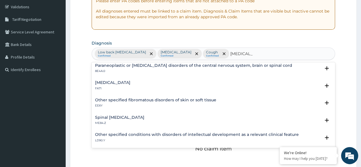
scroll to position [0, 0]
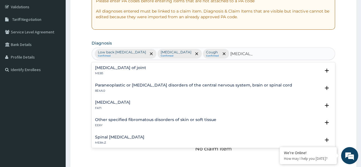
click at [114, 69] on h4 "[MEDICAL_DATA] of joint" at bounding box center [120, 68] width 51 height 4
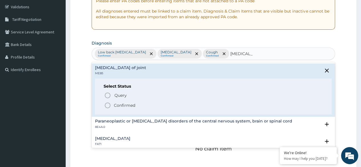
click at [105, 104] on circle "status option filled" at bounding box center [107, 105] width 5 height 5
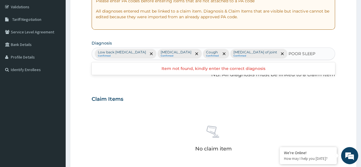
type input "POOR SLEEP"
type input "INSOMNIA"
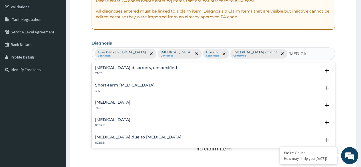
scroll to position [3, 0]
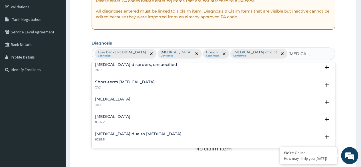
click at [131, 68] on p "7A0Z" at bounding box center [136, 70] width 82 height 4
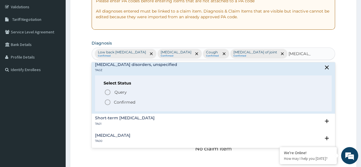
click at [107, 104] on circle "status option filled" at bounding box center [107, 102] width 5 height 5
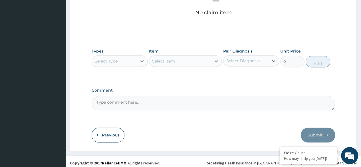
scroll to position [254, 0]
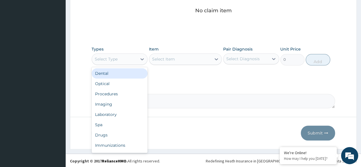
click at [120, 91] on div "Procedures" at bounding box center [120, 94] width 56 height 10
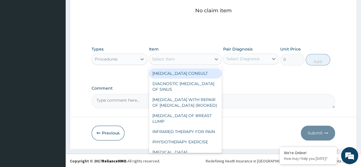
click at [179, 58] on div "Select Item" at bounding box center [180, 58] width 62 height 9
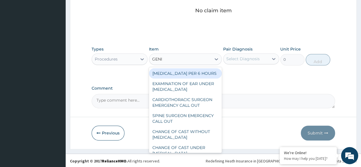
type input "GENER"
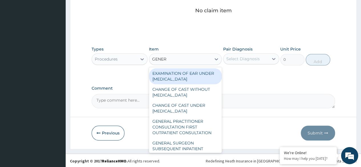
click at [188, 128] on div "GENERAL PRACTITIONER CONSULTATION FIRST OUTPATIENT CONSULTATION" at bounding box center [185, 127] width 73 height 22
type input "3370.125"
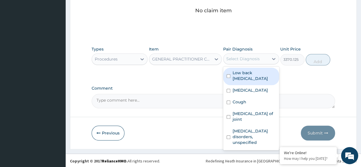
click at [255, 77] on label "Low back pain, unspecified" at bounding box center [254, 75] width 43 height 11
checkbox input "true"
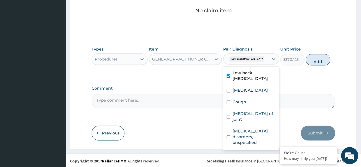
click at [249, 92] on label "Streptococcal pharyngitis" at bounding box center [250, 90] width 35 height 6
checkbox input "true"
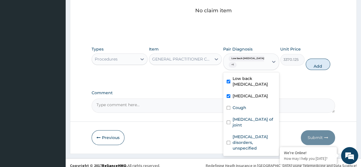
click at [242, 110] on label "Cough" at bounding box center [240, 108] width 14 height 6
checkbox input "true"
click at [255, 125] on label "Stiffness of joint" at bounding box center [254, 121] width 43 height 11
checkbox input "true"
click at [252, 144] on label "Insomnia disorders, unspecified" at bounding box center [254, 142] width 43 height 17
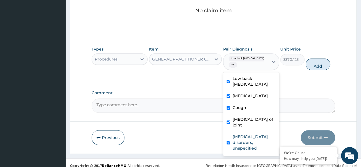
checkbox input "true"
click at [326, 67] on button "Add" at bounding box center [318, 63] width 24 height 11
type input "0"
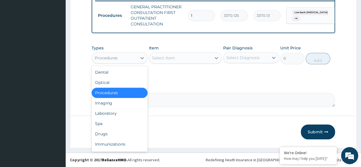
click at [119, 114] on div "Laboratory" at bounding box center [120, 113] width 56 height 10
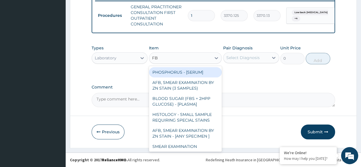
type input "FBC"
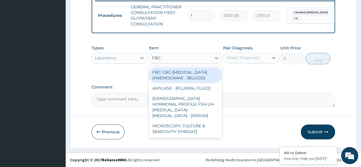
click at [201, 80] on div "FBC CBC-[MEDICAL_DATA] (HAEMOGRAM) - [BLOOD]" at bounding box center [185, 75] width 73 height 16
type input "4085"
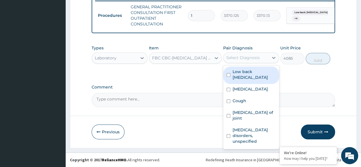
click at [256, 74] on label "Low back pain, unspecified" at bounding box center [254, 74] width 43 height 11
checkbox input "true"
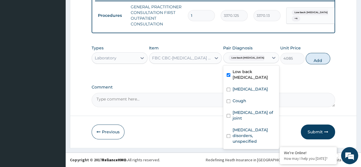
click at [249, 90] on label "Streptococcal pharyngitis" at bounding box center [250, 89] width 35 height 6
checkbox input "true"
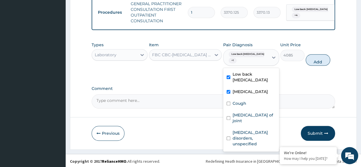
click at [242, 109] on div "Cough" at bounding box center [251, 104] width 56 height 12
checkbox input "true"
click at [254, 127] on div "Stiffness of joint" at bounding box center [251, 118] width 56 height 17
checkbox input "true"
click at [254, 139] on label "Insomnia disorders, unspecified" at bounding box center [254, 138] width 43 height 17
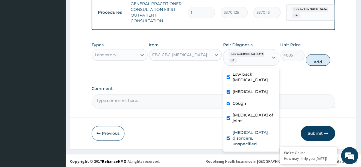
checkbox input "true"
click at [324, 66] on button "Add" at bounding box center [318, 59] width 24 height 11
type input "0"
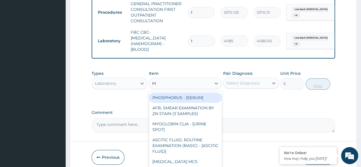
type input "MA"
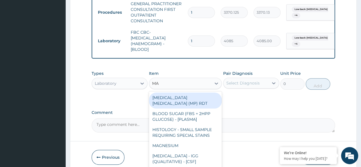
click at [200, 101] on div "[MEDICAL_DATA] [MEDICAL_DATA] (MP) RDT" at bounding box center [185, 100] width 73 height 16
type input "1531.875"
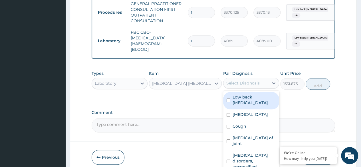
click at [255, 105] on label "Low back pain, unspecified" at bounding box center [254, 99] width 43 height 11
checkbox input "true"
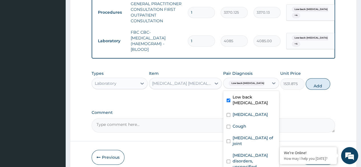
click at [256, 117] on label "Streptococcal pharyngitis" at bounding box center [250, 115] width 35 height 6
checkbox input "true"
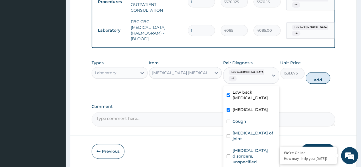
scroll to position [274, 0]
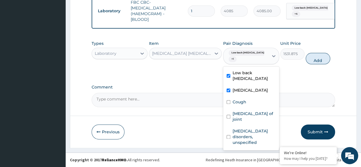
click at [244, 108] on div "Cough" at bounding box center [251, 103] width 56 height 12
checkbox input "true"
click at [261, 118] on label "Stiffness of joint" at bounding box center [254, 116] width 43 height 11
checkbox input "true"
click at [258, 134] on label "Insomnia disorders, unspecified" at bounding box center [254, 136] width 43 height 17
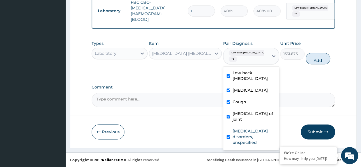
checkbox input "true"
click at [314, 62] on button "Add" at bounding box center [318, 58] width 24 height 11
type input "0"
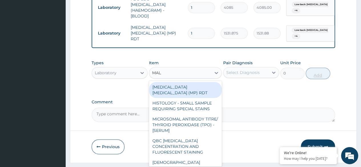
type input "MALA"
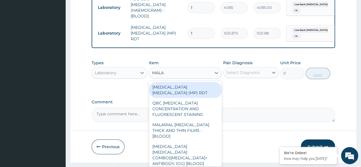
click at [204, 124] on div "MALARIAL [MEDICAL_DATA] THICK AND THIN FILMS - [BLOOD]" at bounding box center [185, 131] width 73 height 22
type input "1531.875"
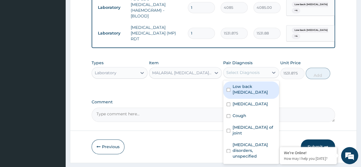
click at [258, 95] on label "Low back pain, unspecified" at bounding box center [254, 89] width 43 height 11
checkbox input "true"
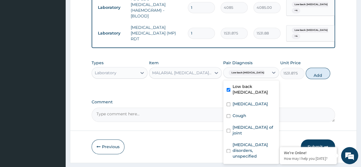
click at [256, 107] on label "Streptococcal pharyngitis" at bounding box center [250, 104] width 35 height 6
checkbox input "true"
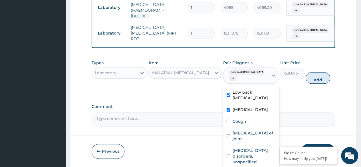
click at [247, 128] on div "Cough" at bounding box center [251, 122] width 56 height 12
checkbox input "true"
click at [264, 139] on label "Stiffness of joint" at bounding box center [254, 135] width 43 height 11
checkbox input "true"
click at [258, 155] on label "Insomnia disorders, unspecified" at bounding box center [254, 155] width 43 height 17
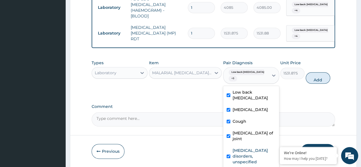
checkbox input "true"
click at [322, 84] on button "Add" at bounding box center [318, 77] width 24 height 11
type input "0"
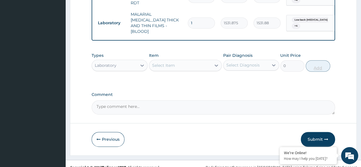
scroll to position [310, 0]
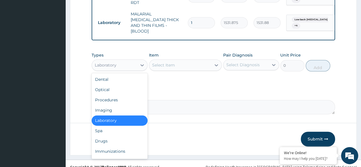
click at [113, 140] on div "Drugs" at bounding box center [120, 141] width 56 height 10
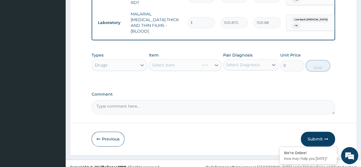
click at [196, 63] on div "Select Item" at bounding box center [185, 64] width 73 height 11
click at [204, 61] on div "Select Item" at bounding box center [185, 64] width 73 height 11
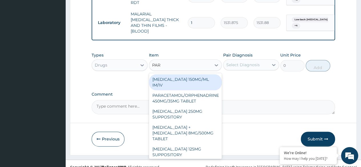
type input "PARA"
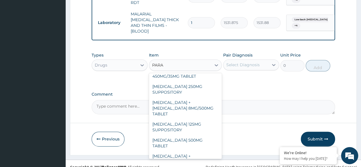
scroll to position [65, 0]
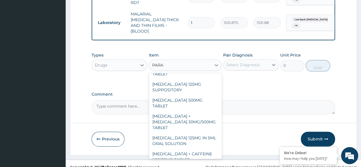
click at [197, 95] on div "PARACETAMOL 500MG TABLET" at bounding box center [185, 103] width 73 height 16
type input "30"
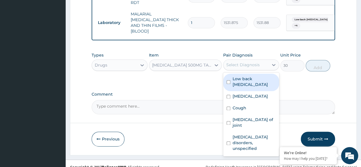
click at [251, 80] on label "Low back pain, unspecified" at bounding box center [254, 81] width 43 height 11
checkbox input "true"
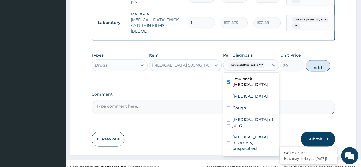
click at [249, 95] on label "Streptococcal pharyngitis" at bounding box center [250, 96] width 35 height 6
checkbox input "true"
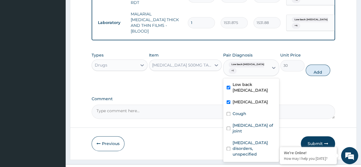
click at [241, 116] on label "Cough" at bounding box center [240, 114] width 14 height 6
checkbox input "true"
click at [252, 128] on label "Stiffness of joint" at bounding box center [254, 127] width 43 height 11
checkbox input "true"
click at [249, 146] on label "Insomnia disorders, unspecified" at bounding box center [254, 148] width 43 height 17
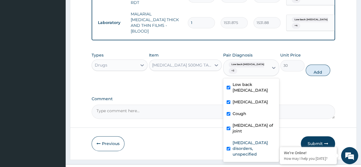
checkbox input "true"
click at [323, 71] on button "Add" at bounding box center [318, 69] width 24 height 11
type input "0"
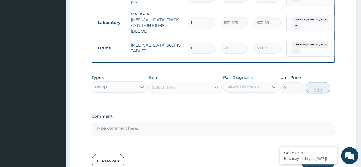
type input "18"
type input "540.00"
type input "18"
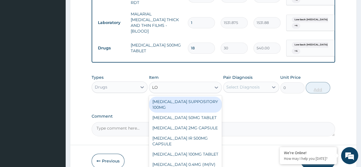
type input "LOZ"
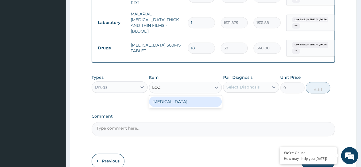
click at [206, 100] on div "THROAT LOZENGE" at bounding box center [185, 101] width 73 height 10
type input "96"
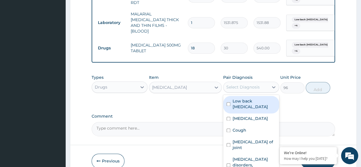
click at [255, 102] on label "Low back pain, unspecified" at bounding box center [254, 103] width 43 height 11
checkbox input "true"
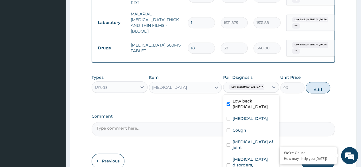
click at [248, 118] on label "Streptococcal pharyngitis" at bounding box center [250, 119] width 35 height 6
checkbox input "true"
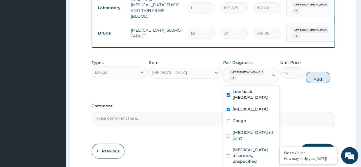
scroll to position [340, 0]
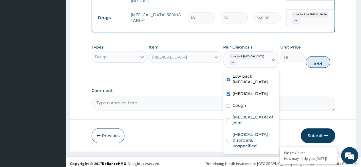
click at [245, 108] on label "Cough" at bounding box center [240, 105] width 14 height 6
checkbox input "true"
click at [256, 120] on label "Stiffness of joint" at bounding box center [254, 119] width 43 height 11
checkbox input "true"
click at [256, 135] on label "Insomnia disorders, unspecified" at bounding box center [254, 140] width 43 height 17
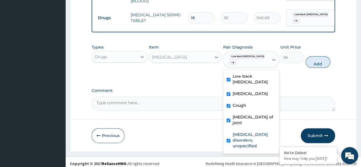
checkbox input "true"
click at [318, 62] on button "Add" at bounding box center [318, 61] width 24 height 11
type input "0"
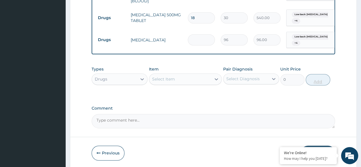
type input "0.00"
type input "9"
type input "864.00"
type input "9"
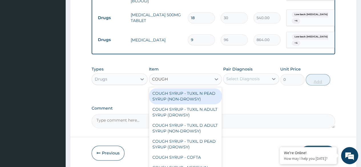
type input "COUGH"
click at [190, 126] on div "COUGH SYRUP - TUXIL D ADULT SYRUP (NON-DROWSY)" at bounding box center [185, 128] width 73 height 16
type input "2000"
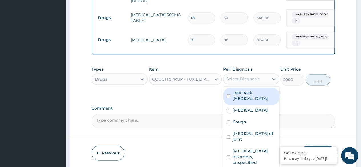
click at [263, 92] on label "Low back pain, unspecified" at bounding box center [254, 95] width 43 height 11
checkbox input "true"
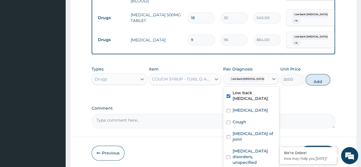
click at [252, 110] on label "Streptococcal pharyngitis" at bounding box center [250, 110] width 35 height 6
checkbox input "true"
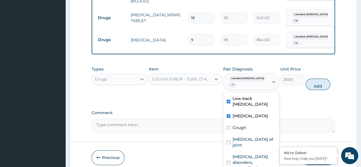
click at [247, 128] on div "Cough" at bounding box center [251, 128] width 56 height 12
checkbox input "true"
click at [260, 142] on label "Stiffness of joint" at bounding box center [254, 141] width 43 height 11
checkbox input "true"
click at [260, 156] on label "Insomnia disorders, unspecified" at bounding box center [254, 162] width 43 height 17
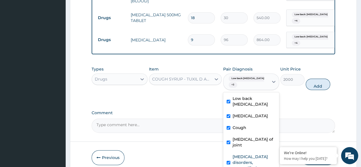
checkbox input "true"
click at [320, 82] on button "Add" at bounding box center [318, 83] width 24 height 11
type input "0"
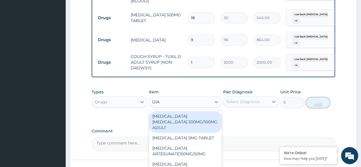
type input "DIAZ"
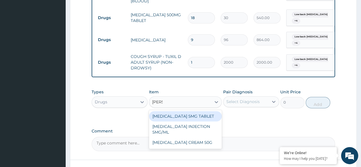
click at [208, 111] on div "DIAZEPAM 5MG TABLET" at bounding box center [185, 116] width 73 height 10
type input "115"
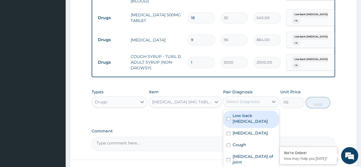
click at [254, 115] on label "Low back pain, unspecified" at bounding box center [254, 118] width 43 height 11
checkbox input "true"
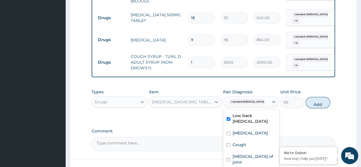
click at [257, 136] on label "Streptococcal pharyngitis" at bounding box center [250, 133] width 35 height 6
checkbox input "true"
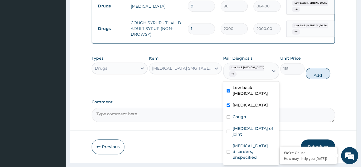
scroll to position [385, 0]
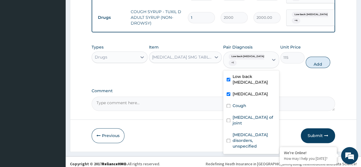
click at [247, 109] on div "Cough" at bounding box center [251, 106] width 56 height 12
checkbox input "true"
click at [257, 120] on label "Stiffness of joint" at bounding box center [254, 119] width 43 height 11
checkbox input "true"
click at [258, 138] on label "Insomnia disorders, unspecified" at bounding box center [254, 140] width 43 height 17
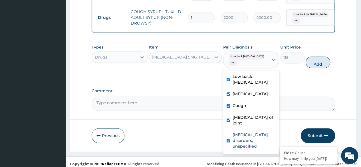
checkbox input "true"
click at [328, 56] on button "Add" at bounding box center [318, 61] width 24 height 11
type input "0"
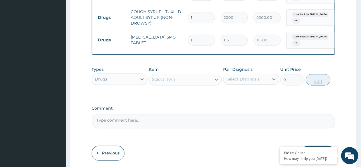
type input "0.00"
type input "5"
type input "575.00"
type input "5"
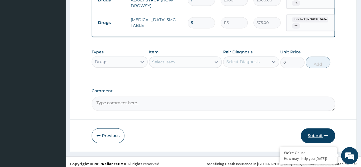
click at [317, 130] on button "Submit" at bounding box center [318, 135] width 34 height 15
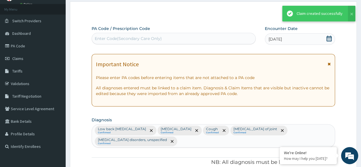
scroll to position [402, 0]
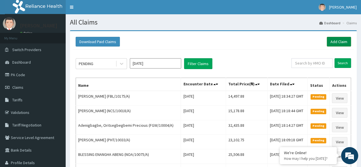
click at [344, 43] on link "Add Claim" at bounding box center [339, 42] width 24 height 10
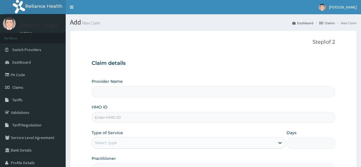
click at [147, 112] on input "HMO ID" at bounding box center [213, 117] width 243 height 11
paste input "LEF/10001/A"
type input "LEF/10001/A"
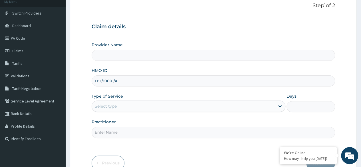
scroll to position [66, 0]
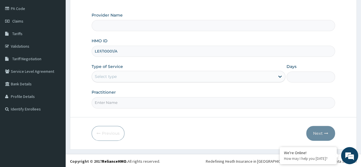
type input "Reliance Family Clinics (RFC) - Ajah"
type input "LEF/10001/A"
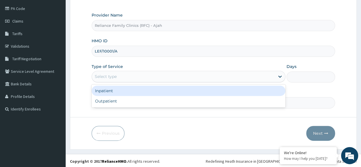
click at [135, 101] on div "Outpatient" at bounding box center [189, 101] width 194 height 10
type input "1"
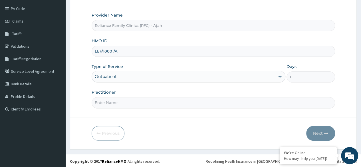
click at [151, 103] on input "Practitioner" at bounding box center [213, 102] width 243 height 11
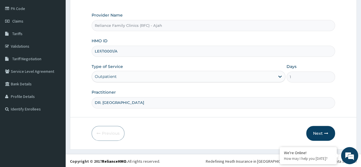
type input "DR. LOCUM"
click at [323, 128] on button "Next" at bounding box center [320, 133] width 29 height 15
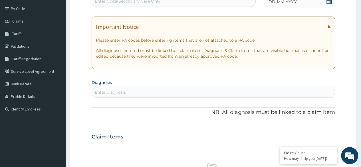
click at [302, 7] on div "DD-MM-YYYY" at bounding box center [300, 1] width 70 height 11
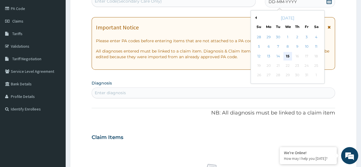
click at [289, 55] on div "15" at bounding box center [287, 56] width 9 height 9
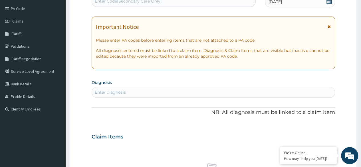
scroll to position [0, 0]
type input "M"
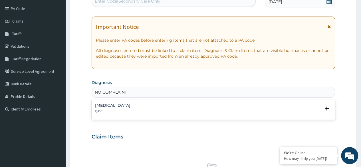
type input "NO COMPLAINT"
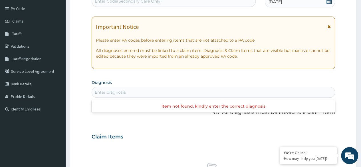
click at [140, 92] on div "Enter diagnosis" at bounding box center [213, 92] width 243 height 9
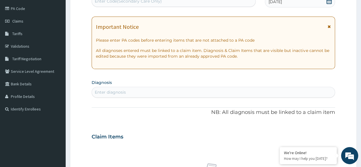
click at [119, 90] on div "Enter diagnosis" at bounding box center [110, 92] width 31 height 6
type input "AMENORRHEA"
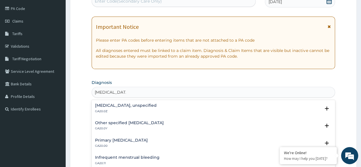
click at [121, 107] on h4 "Amenorrhoea, unspecified" at bounding box center [126, 105] width 62 height 4
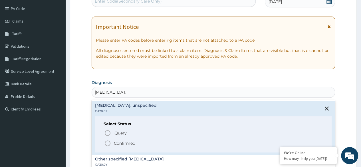
click at [106, 142] on icon "status option filled" at bounding box center [107, 143] width 7 height 7
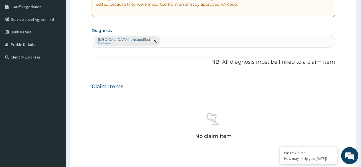
scroll to position [243, 0]
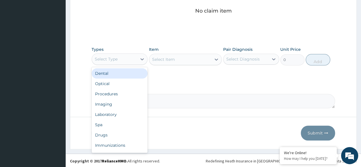
click at [123, 93] on div "Procedures" at bounding box center [120, 94] width 56 height 10
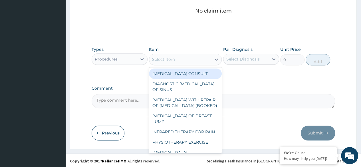
click at [196, 56] on div "Select Item" at bounding box center [180, 59] width 62 height 9
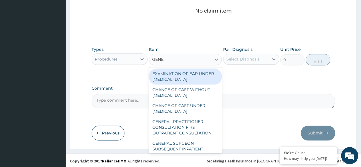
type input "GENER"
click at [188, 136] on div "GENERAL PRACTITIONER CONSULTATION FIRST OUTPATIENT CONSULTATION" at bounding box center [185, 127] width 73 height 22
type input "3370.125"
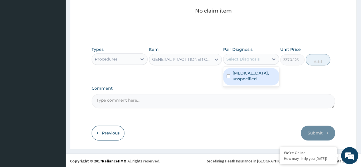
click at [260, 76] on label "Amenorrhoea, unspecified" at bounding box center [254, 75] width 43 height 11
checkbox input "true"
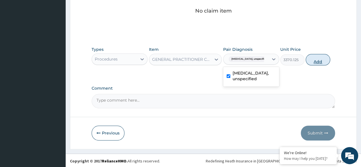
click at [320, 56] on button "Add" at bounding box center [318, 59] width 24 height 11
type input "0"
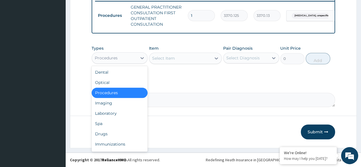
click at [121, 114] on div "Laboratory" at bounding box center [120, 113] width 56 height 10
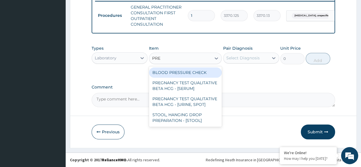
type input "PREG"
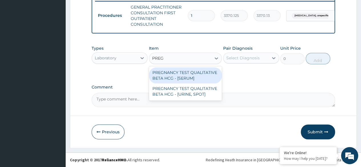
click at [205, 73] on div "PREGNANCY TEST QUALITATIVE BETA HCG - [SERUM]" at bounding box center [185, 75] width 73 height 16
type input "1225.5"
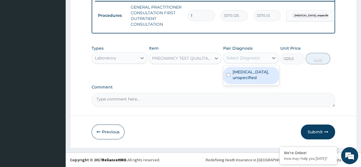
click at [256, 75] on label "Amenorrhoea, unspecified" at bounding box center [254, 74] width 43 height 11
checkbox input "true"
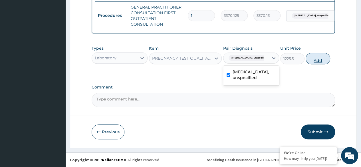
click at [314, 60] on button "Add" at bounding box center [318, 58] width 24 height 11
type input "0"
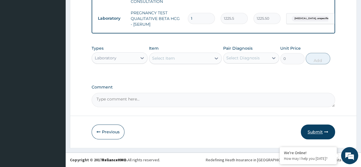
click at [322, 130] on button "Submit" at bounding box center [318, 131] width 34 height 15
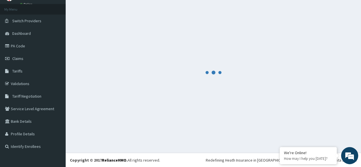
scroll to position [252, 0]
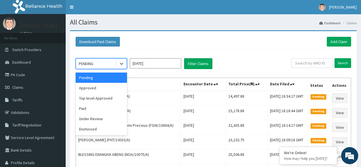
click at [107, 89] on div "Approved" at bounding box center [101, 88] width 51 height 10
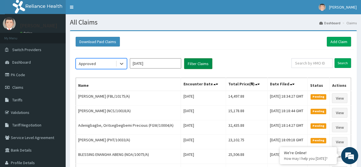
click at [200, 64] on button "Filter Claims" at bounding box center [198, 63] width 28 height 11
